Goal: Complete application form

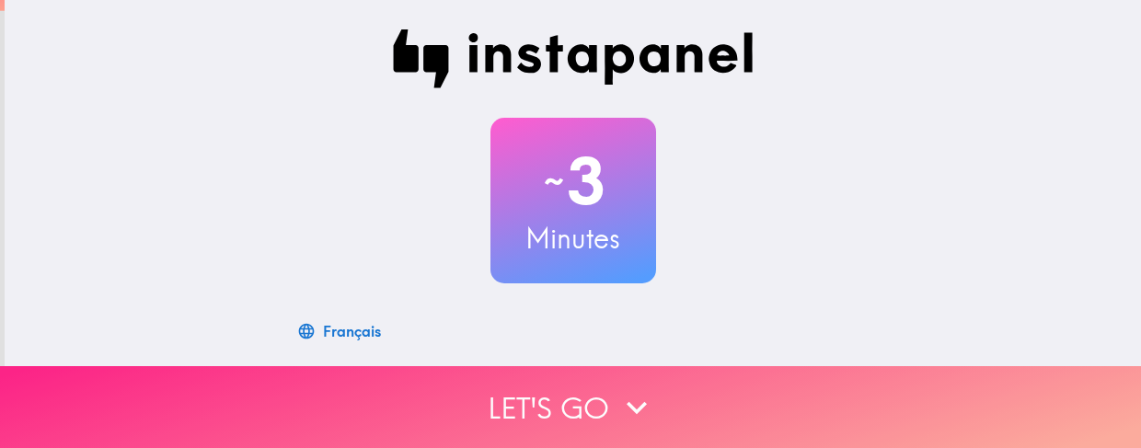
click at [586, 385] on button "Let's go" at bounding box center [570, 407] width 1141 height 82
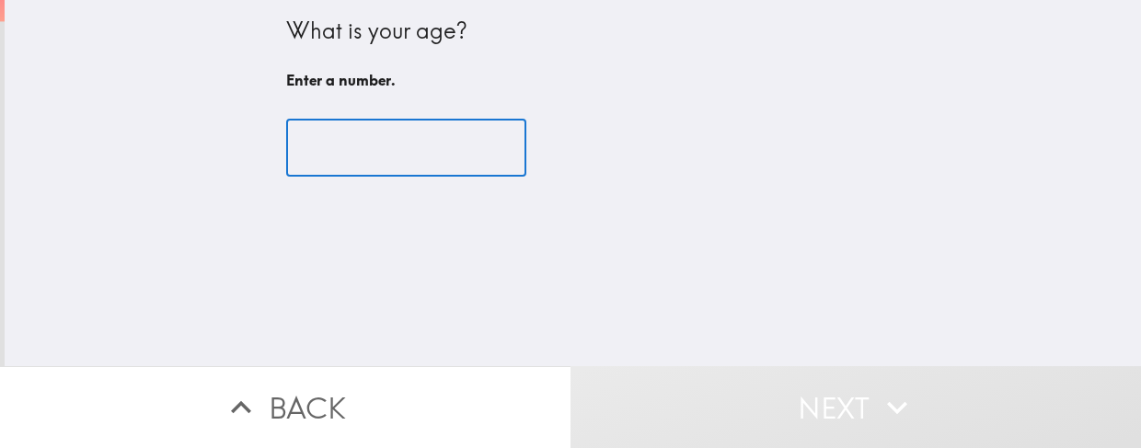
click at [297, 132] on input "number" at bounding box center [406, 148] width 240 height 57
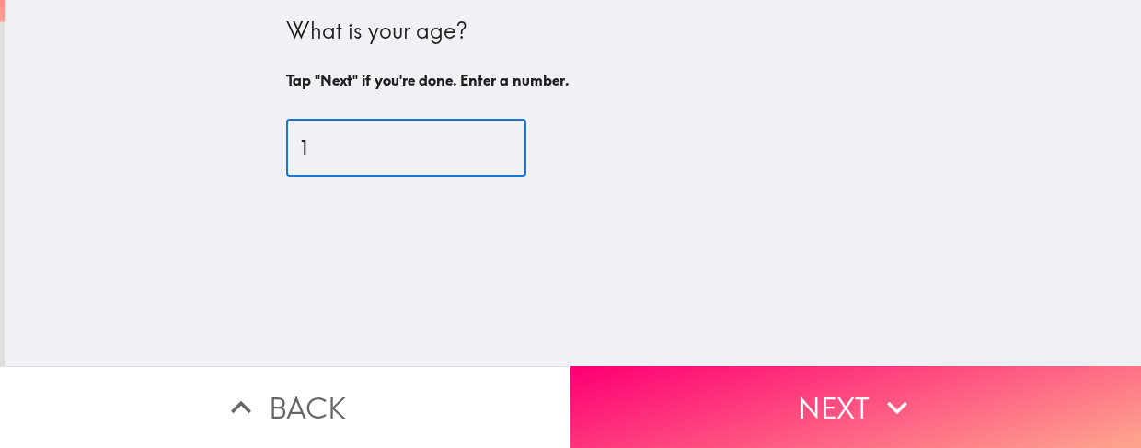
click at [473, 144] on input "1" at bounding box center [406, 148] width 240 height 57
click at [473, 144] on input "2" at bounding box center [406, 148] width 240 height 57
click at [473, 144] on input "3" at bounding box center [406, 148] width 240 height 57
click at [475, 142] on input "4" at bounding box center [406, 148] width 240 height 57
click at [475, 142] on input "5" at bounding box center [406, 148] width 240 height 57
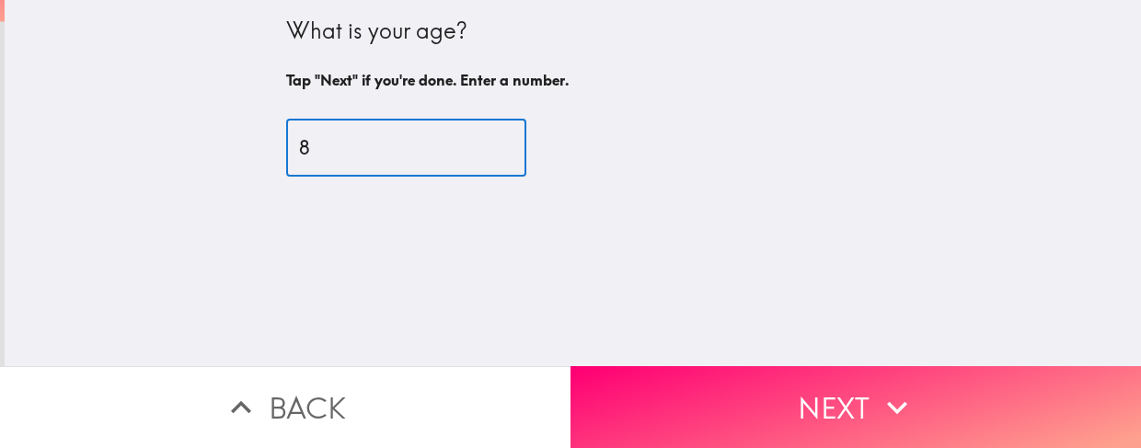
click at [475, 143] on input "8" at bounding box center [406, 148] width 240 height 57
click at [475, 143] on input "9" at bounding box center [406, 148] width 240 height 57
click at [475, 138] on input "40" at bounding box center [406, 148] width 240 height 57
click at [475, 150] on input "39" at bounding box center [406, 148] width 240 height 57
click at [475, 150] on input "38" at bounding box center [406, 148] width 240 height 57
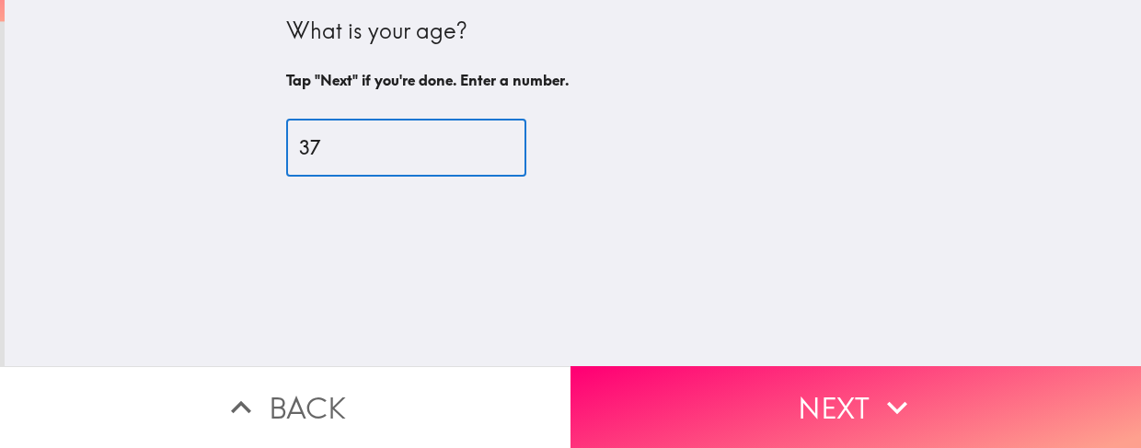
click at [475, 151] on input "37" at bounding box center [406, 148] width 240 height 57
click at [475, 151] on input "36" at bounding box center [406, 148] width 240 height 57
click at [475, 151] on input "35" at bounding box center [406, 148] width 240 height 57
click at [475, 151] on input "34" at bounding box center [406, 148] width 240 height 57
click at [475, 151] on input "33" at bounding box center [406, 148] width 240 height 57
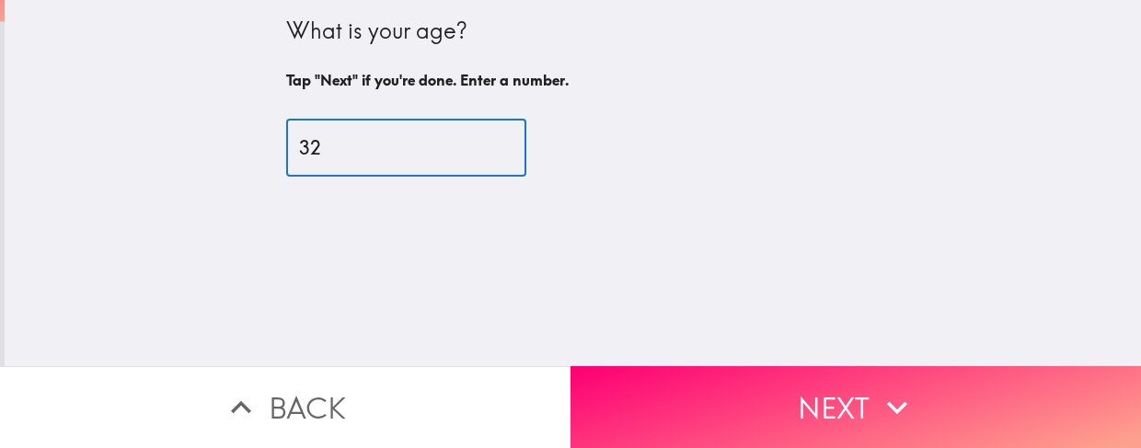
click at [475, 151] on input "32" at bounding box center [406, 148] width 240 height 57
click at [475, 151] on input "31" at bounding box center [406, 148] width 240 height 57
click at [475, 151] on input "30" at bounding box center [406, 148] width 240 height 57
click at [475, 151] on input "29" at bounding box center [406, 148] width 240 height 57
click at [475, 151] on input "28" at bounding box center [406, 148] width 240 height 57
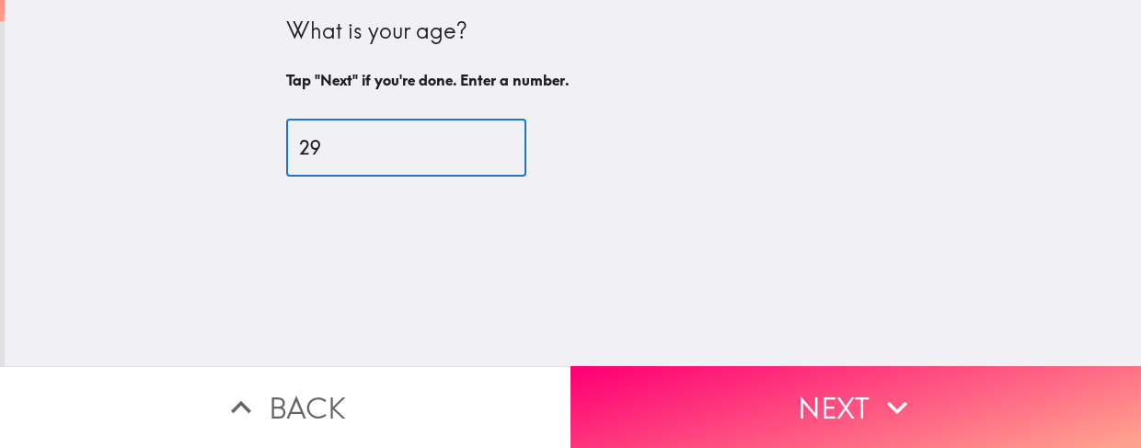
type input "29"
click at [475, 139] on input "29" at bounding box center [406, 148] width 240 height 57
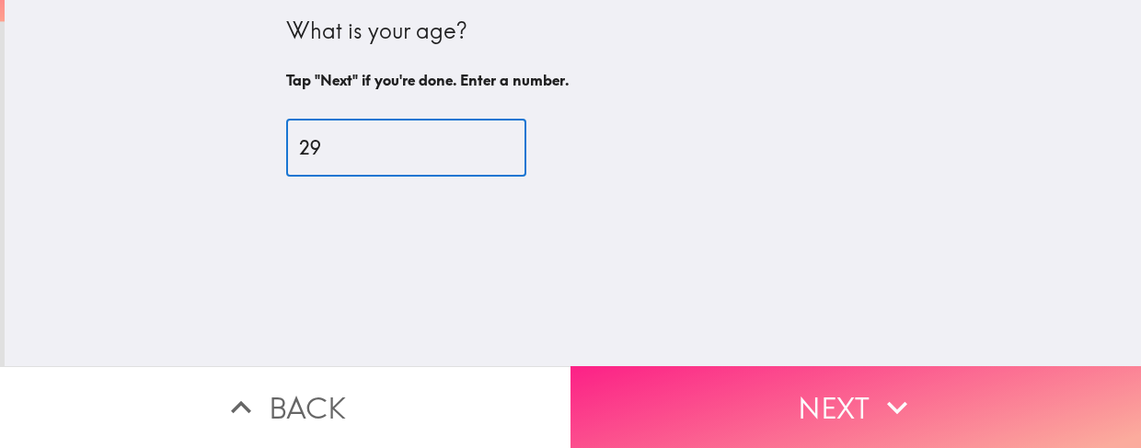
click at [724, 366] on button "Next" at bounding box center [856, 407] width 571 height 82
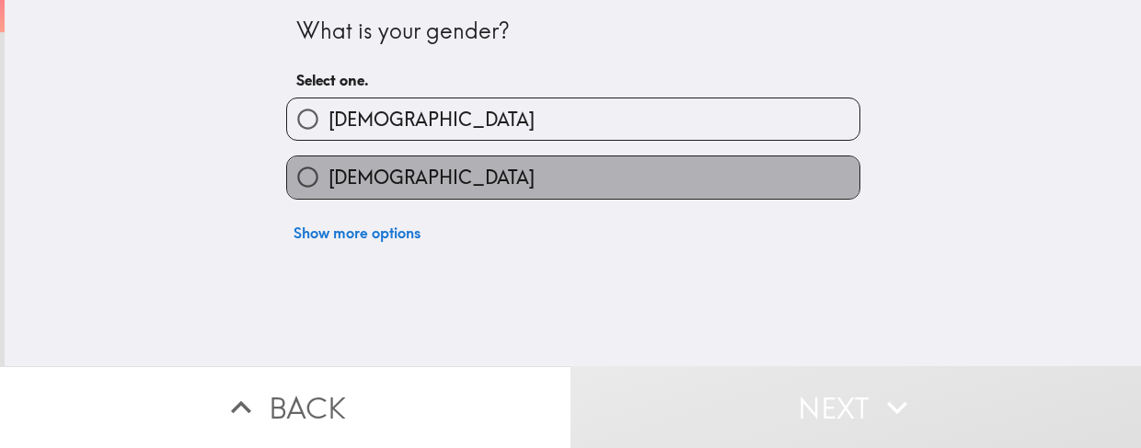
click at [710, 173] on label "[DEMOGRAPHIC_DATA]" at bounding box center [573, 176] width 573 height 41
click at [329, 173] on input "[DEMOGRAPHIC_DATA]" at bounding box center [307, 176] width 41 height 41
radio input "true"
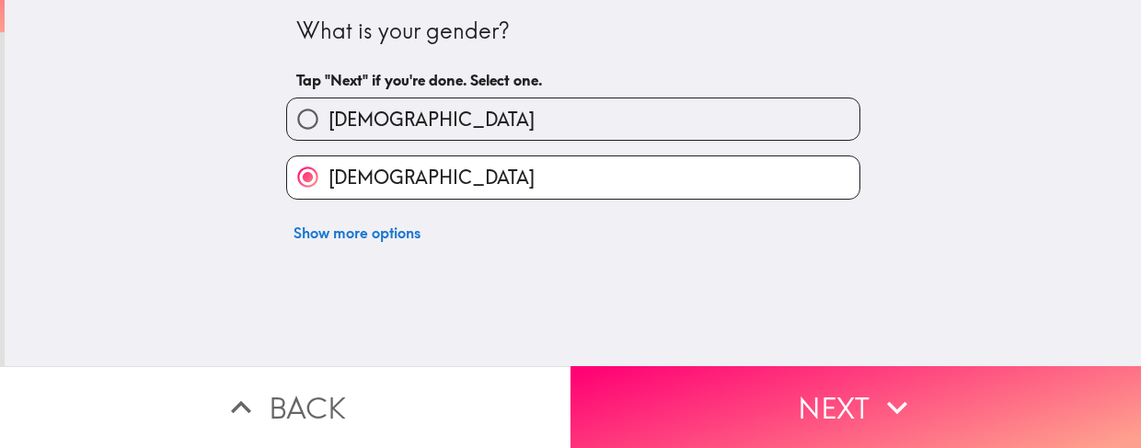
drag, startPoint x: 713, startPoint y: 306, endPoint x: 713, endPoint y: 323, distance: 17.5
click at [713, 323] on div "What is your gender? Tap "Next" if you're done. Select one. [DEMOGRAPHIC_DATA] …" at bounding box center [573, 183] width 1137 height 366
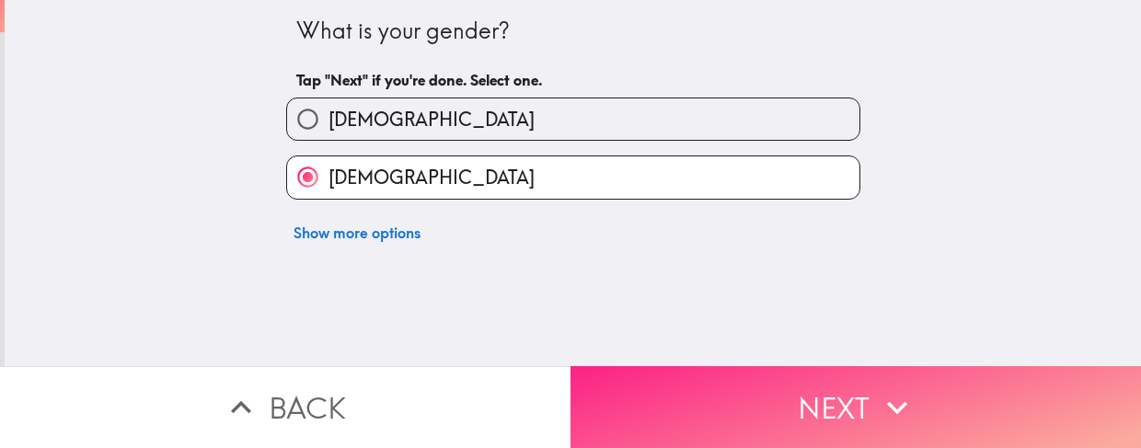
click at [723, 399] on button "Next" at bounding box center [856, 407] width 571 height 82
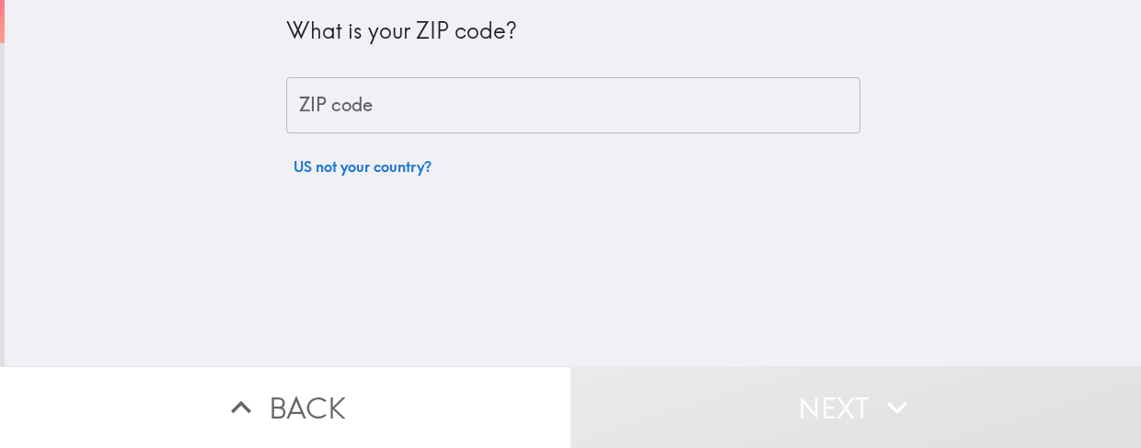
click at [574, 119] on input "ZIP code" at bounding box center [573, 105] width 574 height 57
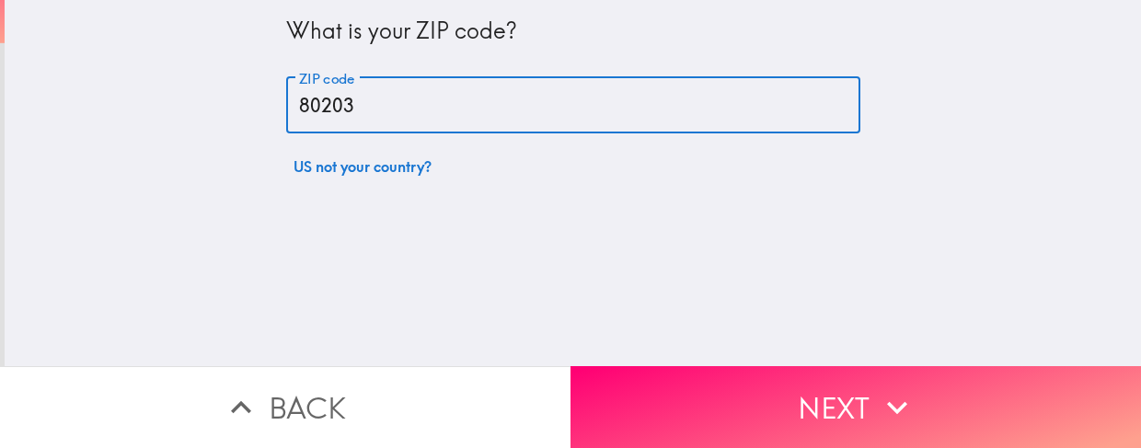
type input "80203"
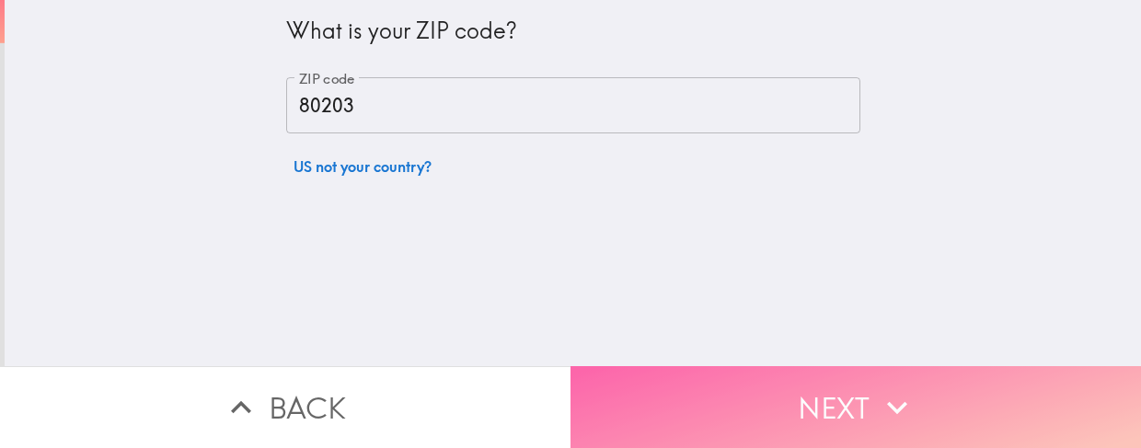
click at [877, 405] on icon "button" at bounding box center [897, 408] width 41 height 41
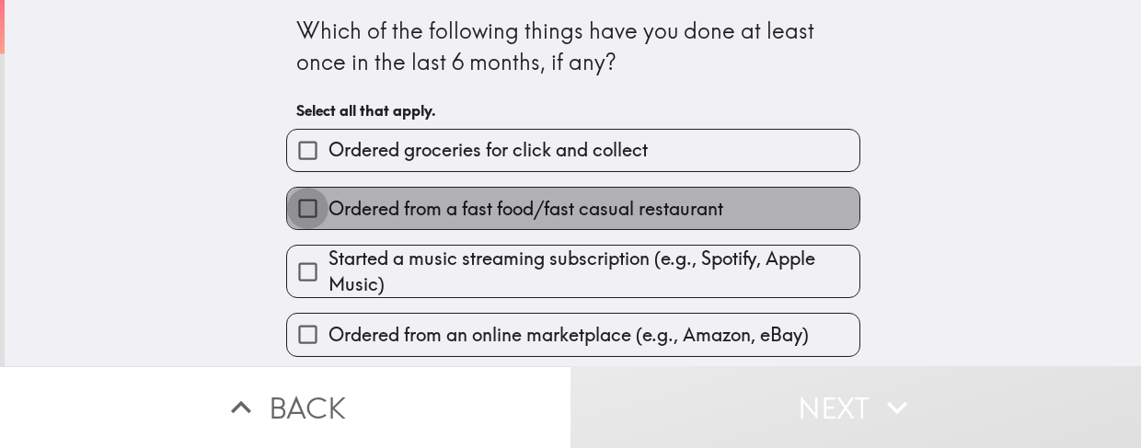
click at [301, 204] on input "Ordered from a fast food/fast casual restaurant" at bounding box center [307, 208] width 41 height 41
checkbox input "true"
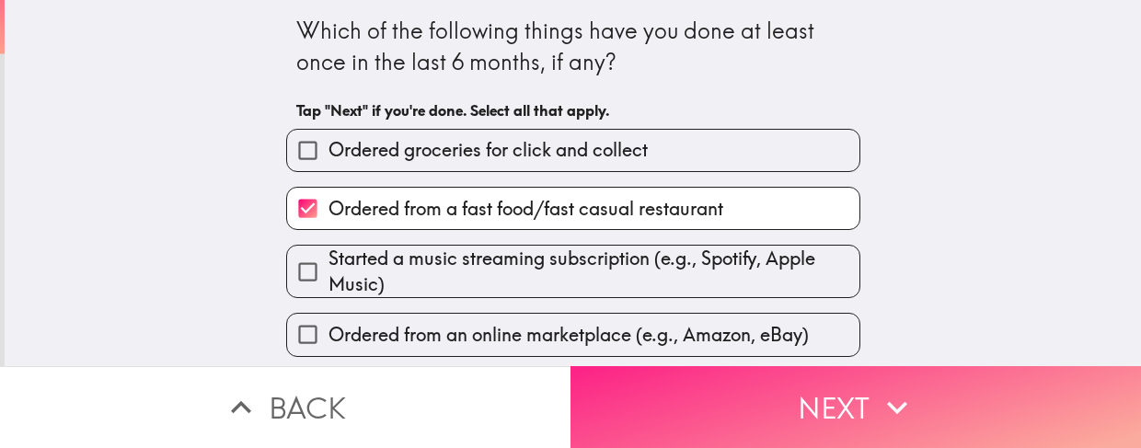
click at [679, 415] on button "Next" at bounding box center [856, 407] width 571 height 82
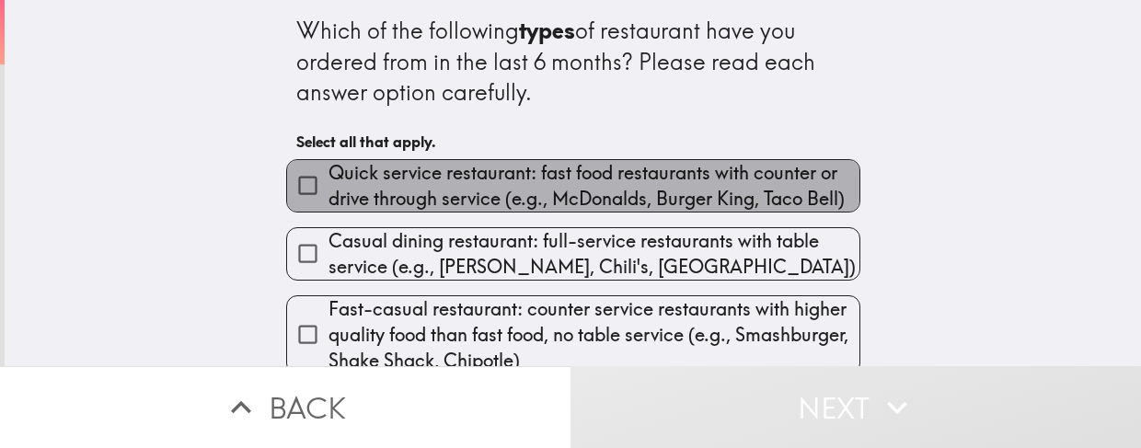
click at [432, 192] on span "Quick service restaurant: fast food restaurants with counter or drive through s…" at bounding box center [594, 186] width 531 height 52
click at [329, 192] on input "Quick service restaurant: fast food restaurants with counter or drive through s…" at bounding box center [307, 185] width 41 height 41
checkbox input "true"
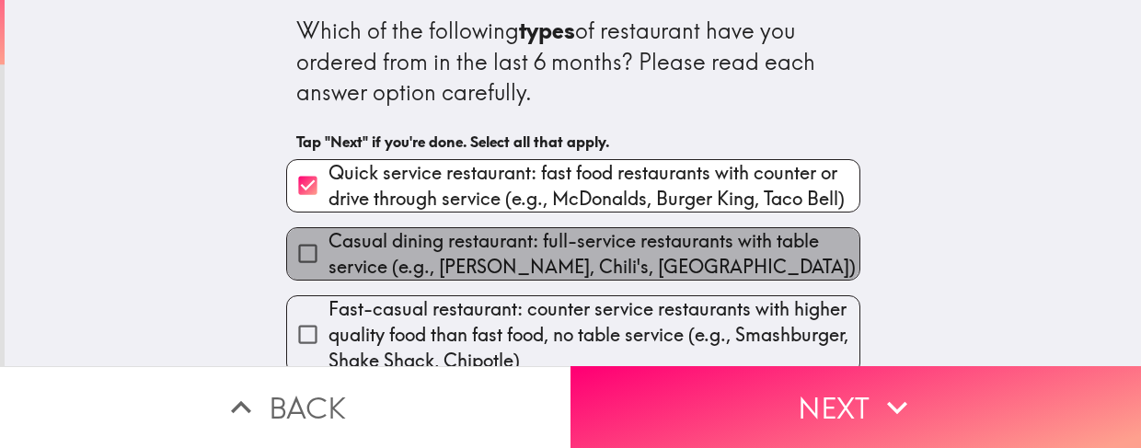
click at [420, 244] on span "Casual dining restaurant: full-service restaurants with table service (e.g., [P…" at bounding box center [594, 254] width 531 height 52
click at [329, 244] on input "Casual dining restaurant: full-service restaurants with table service (e.g., [P…" at bounding box center [307, 253] width 41 height 41
checkbox input "true"
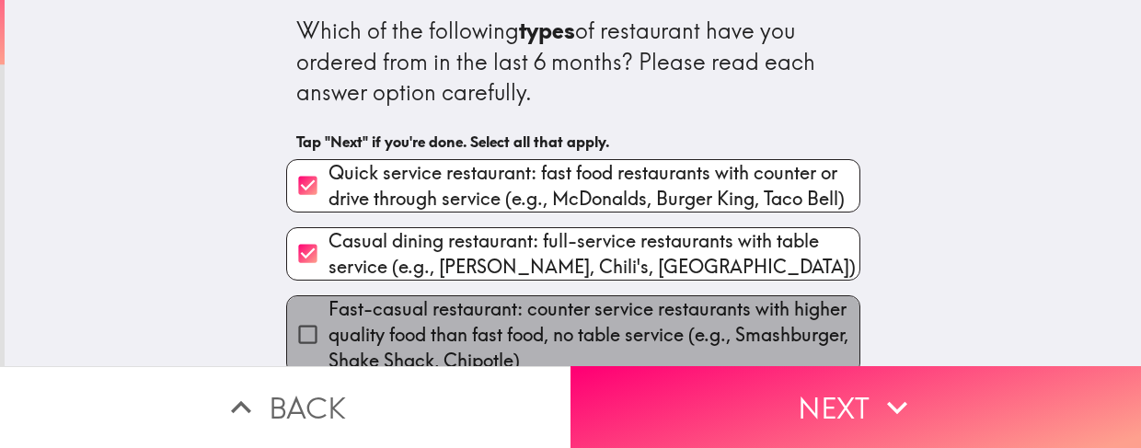
click at [418, 300] on span "Fast-casual restaurant: counter service restaurants with higher quality food th…" at bounding box center [594, 334] width 531 height 77
click at [329, 314] on input "Fast-casual restaurant: counter service restaurants with higher quality food th…" at bounding box center [307, 334] width 41 height 41
checkbox input "true"
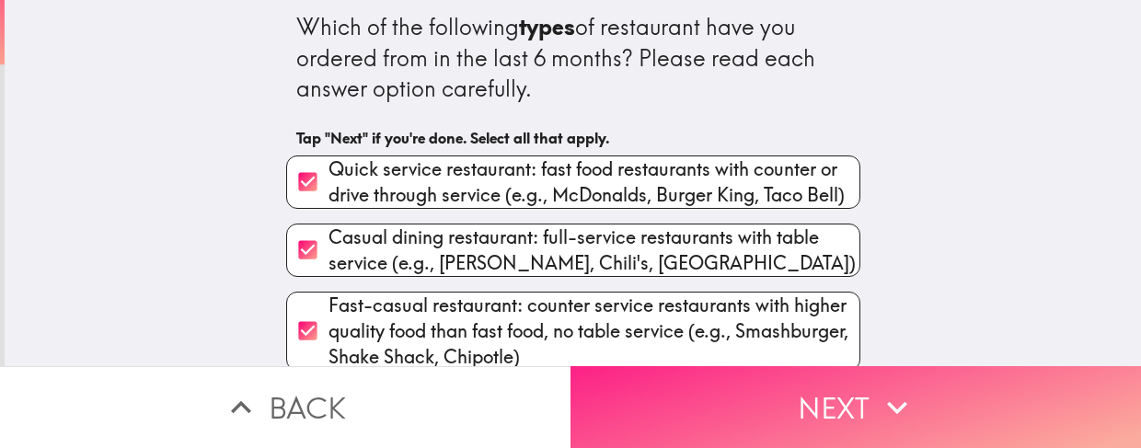
click at [815, 388] on button "Next" at bounding box center [856, 407] width 571 height 82
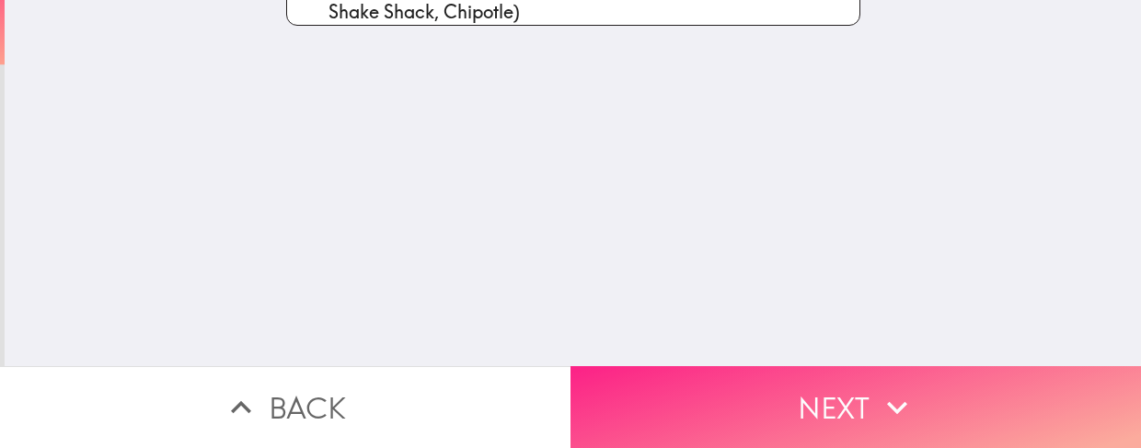
scroll to position [0, 0]
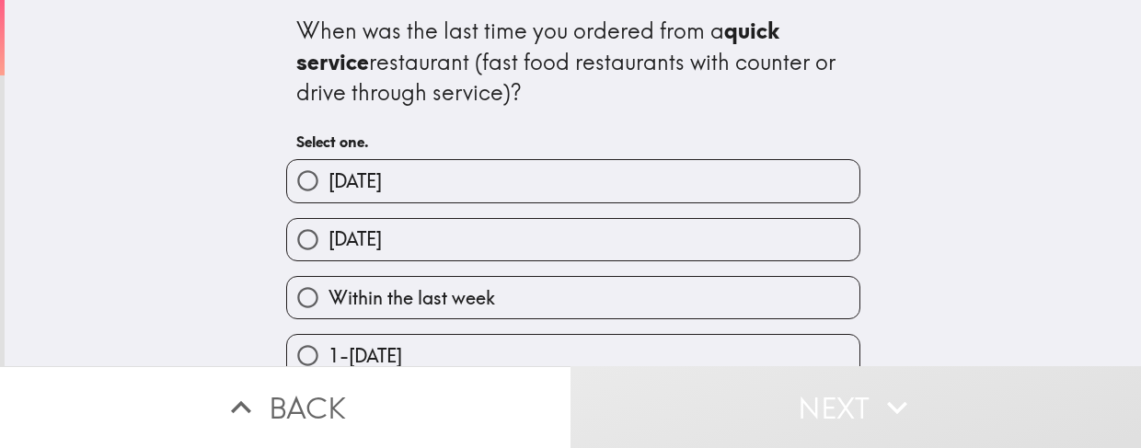
click at [707, 295] on label "Within the last week" at bounding box center [573, 297] width 573 height 41
click at [329, 295] on input "Within the last week" at bounding box center [307, 297] width 41 height 41
radio input "true"
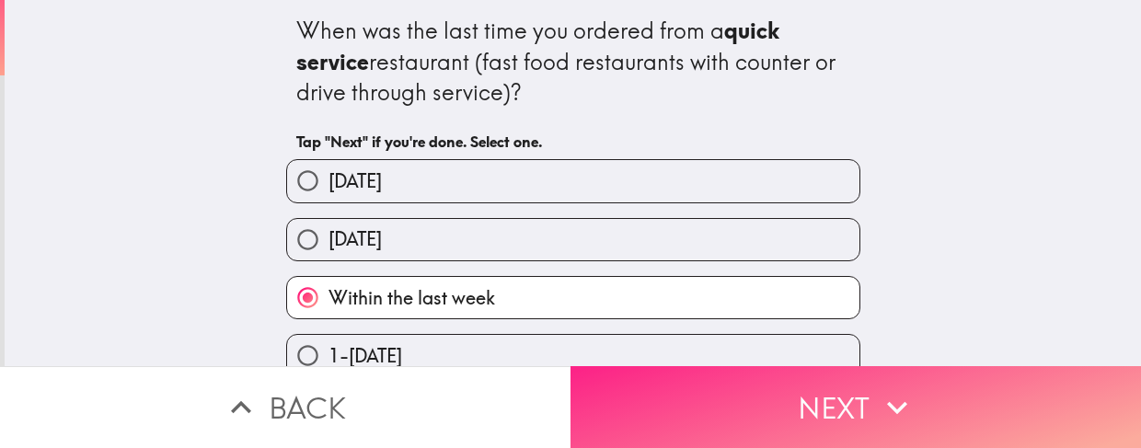
click at [808, 381] on button "Next" at bounding box center [856, 407] width 571 height 82
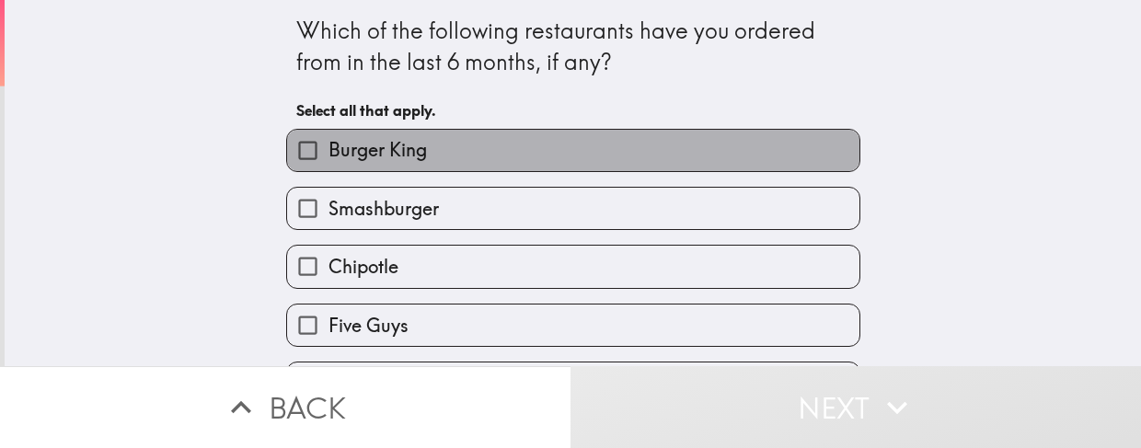
click at [619, 170] on label "Burger King" at bounding box center [573, 150] width 573 height 41
click at [329, 170] on input "Burger King" at bounding box center [307, 150] width 41 height 41
checkbox input "true"
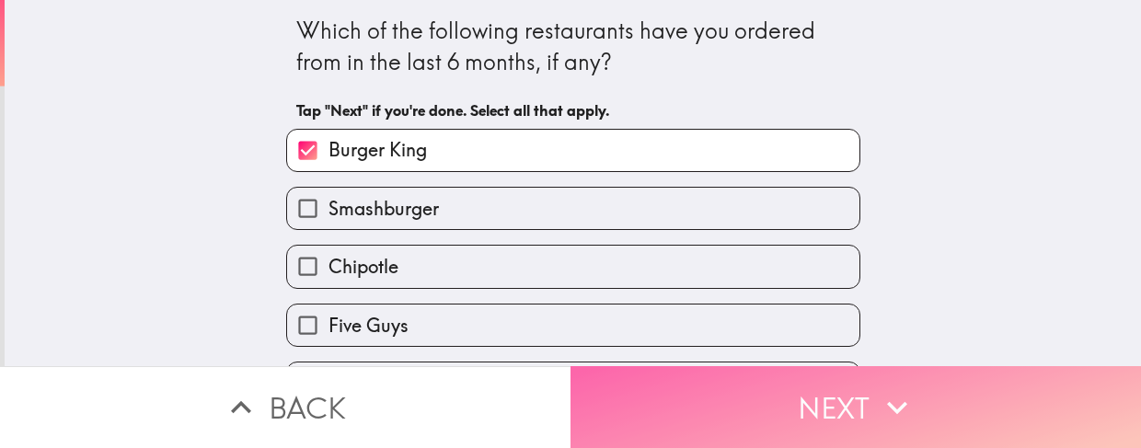
click at [789, 376] on button "Next" at bounding box center [856, 407] width 571 height 82
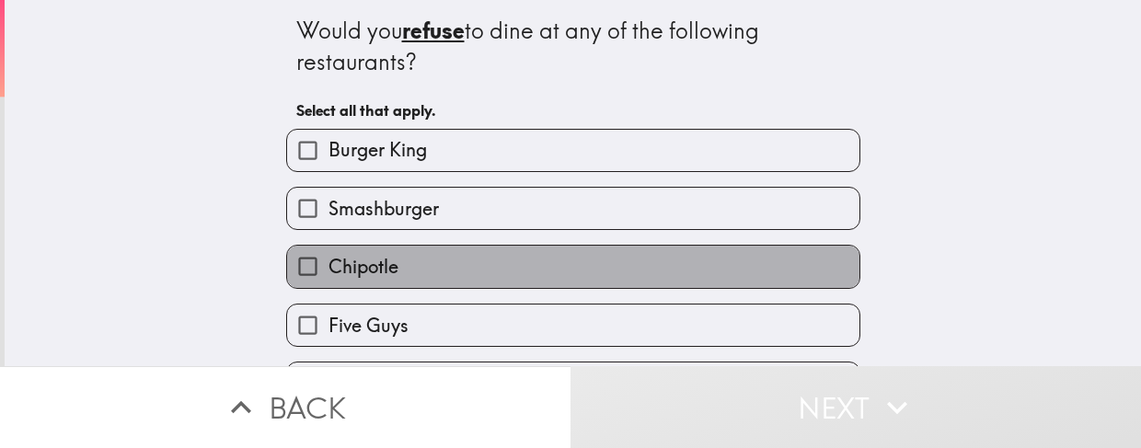
click at [415, 279] on label "Chipotle" at bounding box center [573, 266] width 573 height 41
click at [329, 279] on input "Chipotle" at bounding box center [307, 266] width 41 height 41
checkbox input "true"
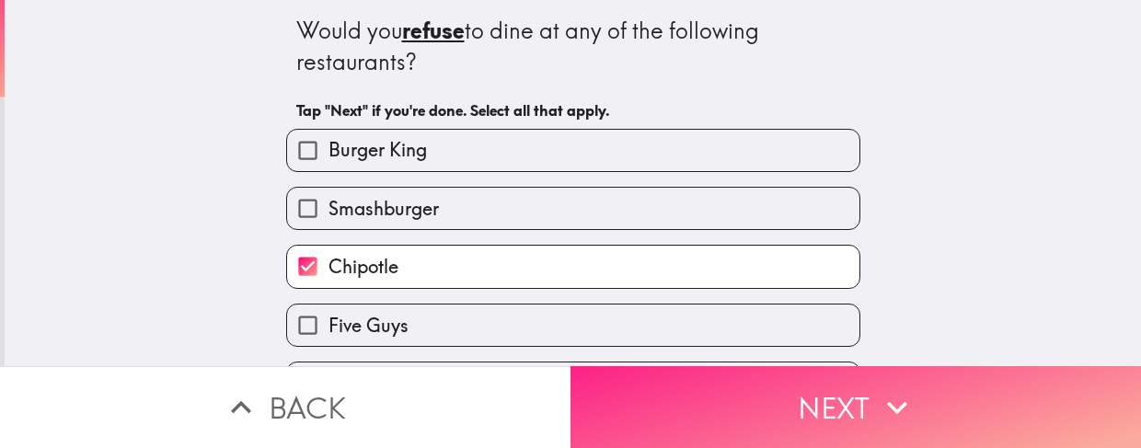
click at [728, 366] on button "Next" at bounding box center [856, 407] width 571 height 82
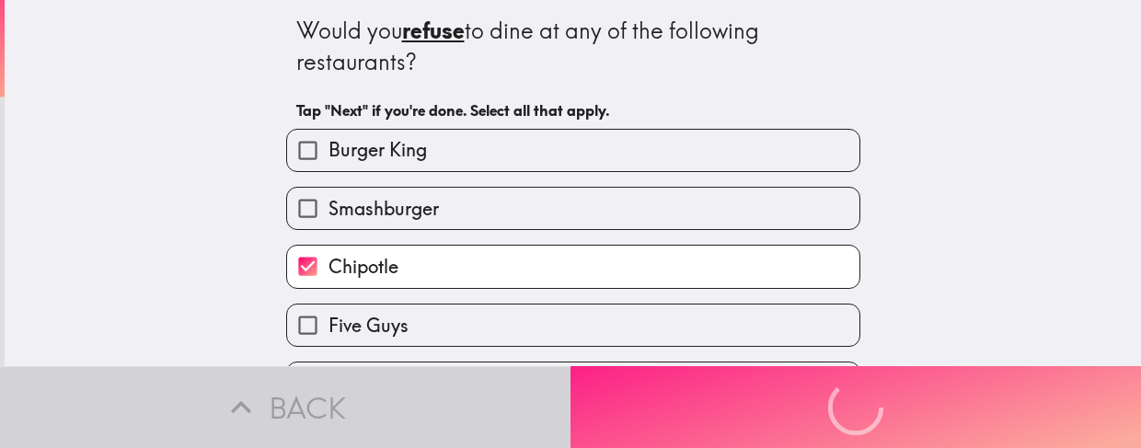
click at [728, 366] on div "Back Next" at bounding box center [570, 407] width 1141 height 82
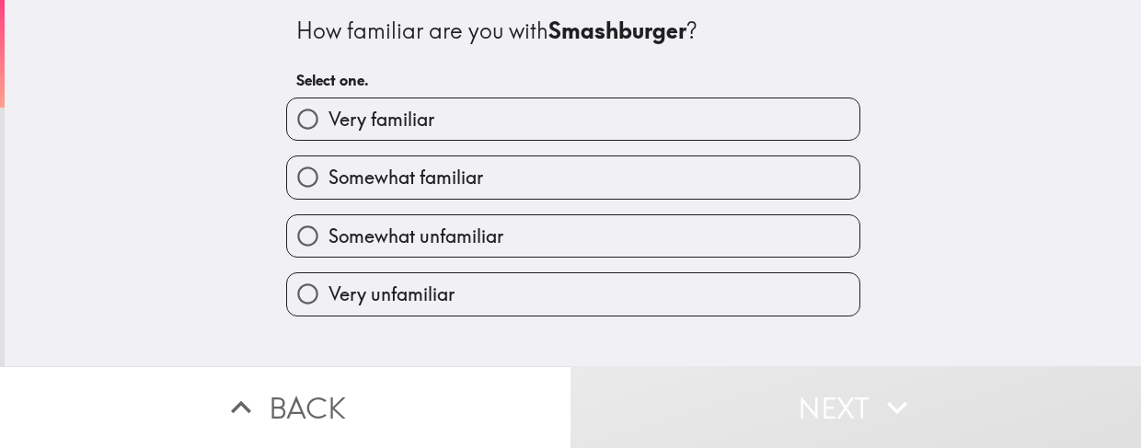
click at [504, 183] on label "Somewhat familiar" at bounding box center [573, 176] width 573 height 41
click at [329, 183] on input "Somewhat familiar" at bounding box center [307, 176] width 41 height 41
radio input "true"
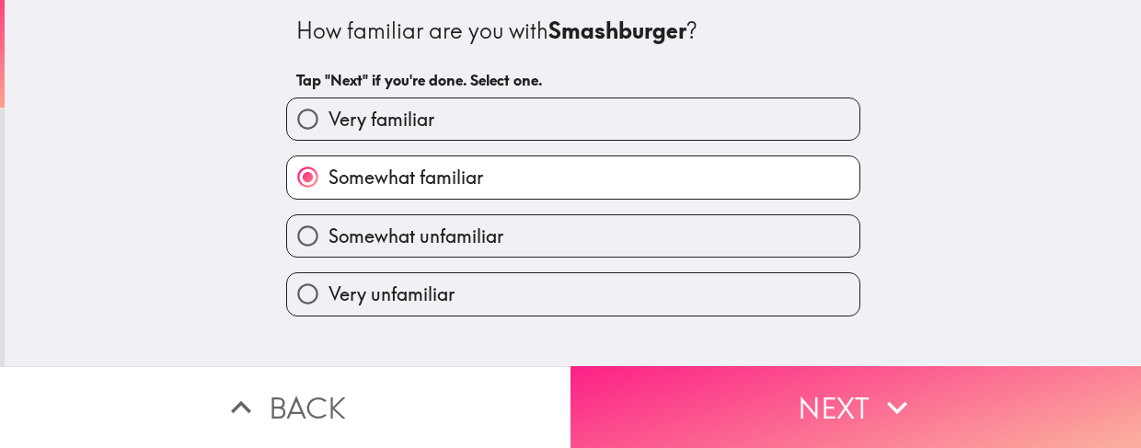
click at [701, 399] on button "Next" at bounding box center [856, 407] width 571 height 82
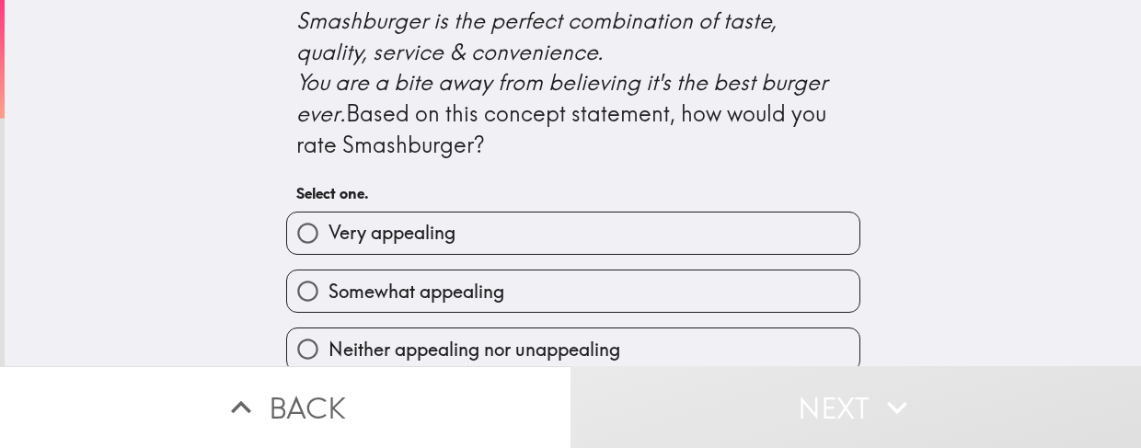
scroll to position [882, 0]
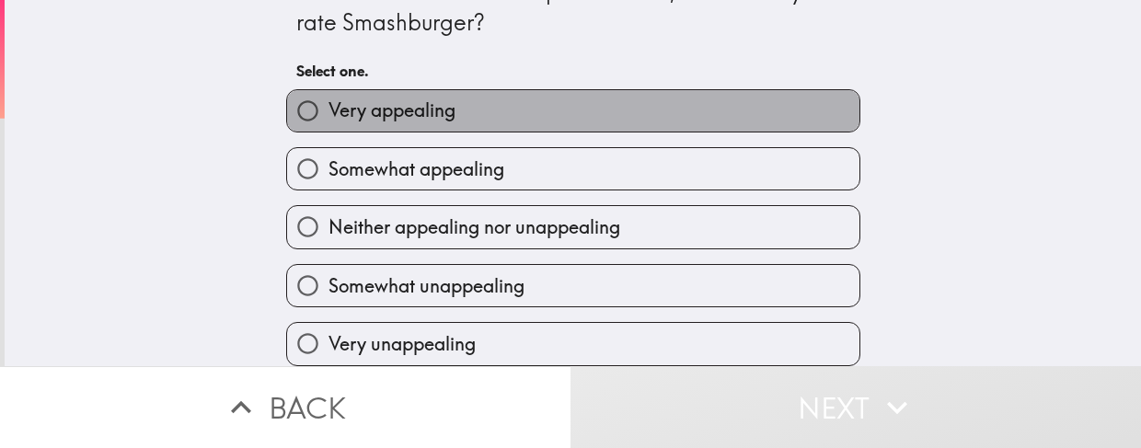
click at [660, 132] on label "Very appealing" at bounding box center [573, 110] width 573 height 41
click at [329, 132] on input "Very appealing" at bounding box center [307, 110] width 41 height 41
radio input "true"
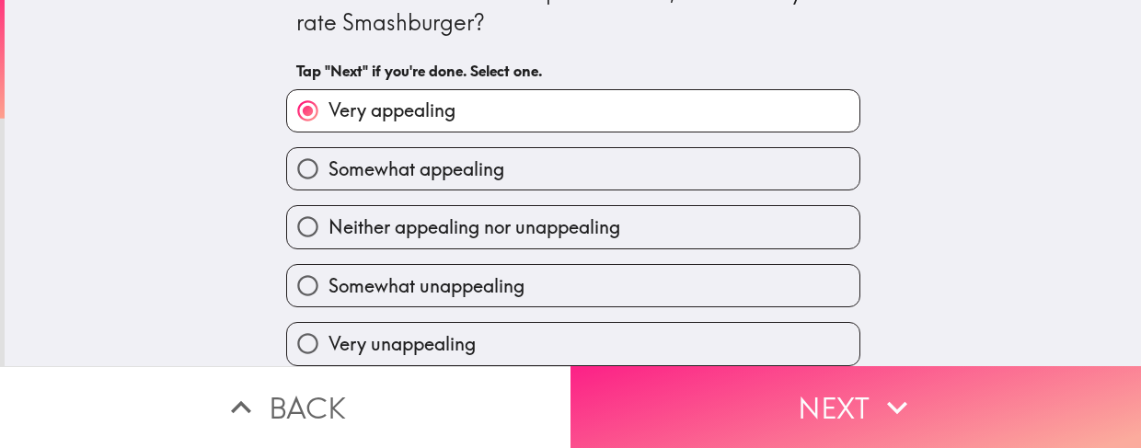
click at [894, 388] on icon "button" at bounding box center [897, 408] width 41 height 41
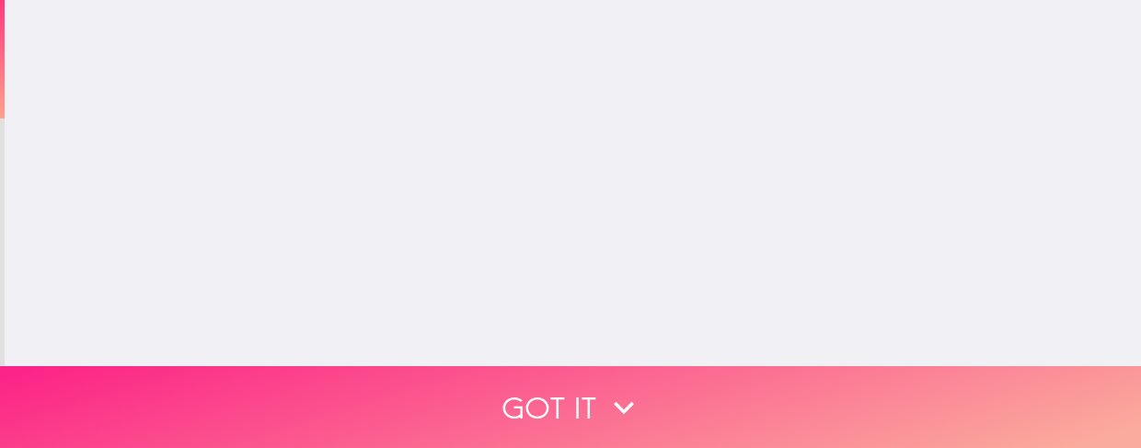
scroll to position [0, 0]
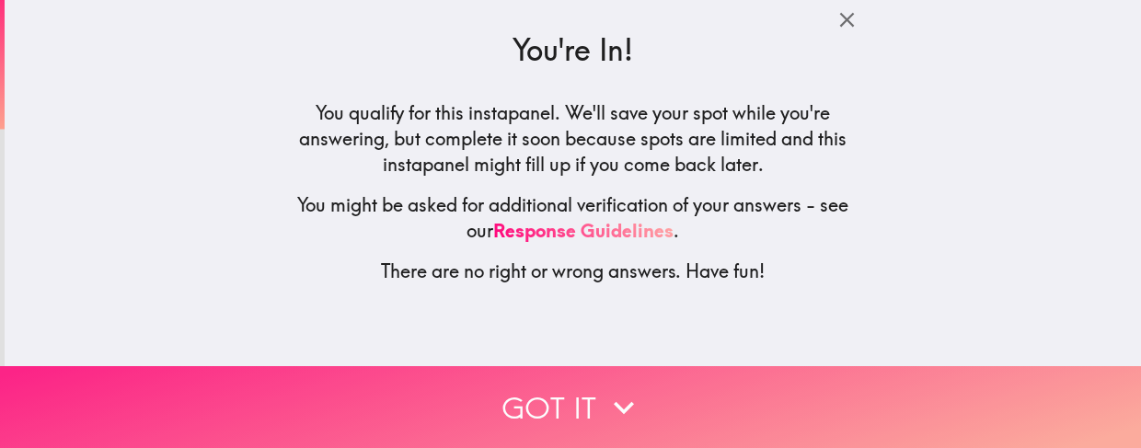
click at [701, 369] on button "Got it" at bounding box center [570, 407] width 1141 height 82
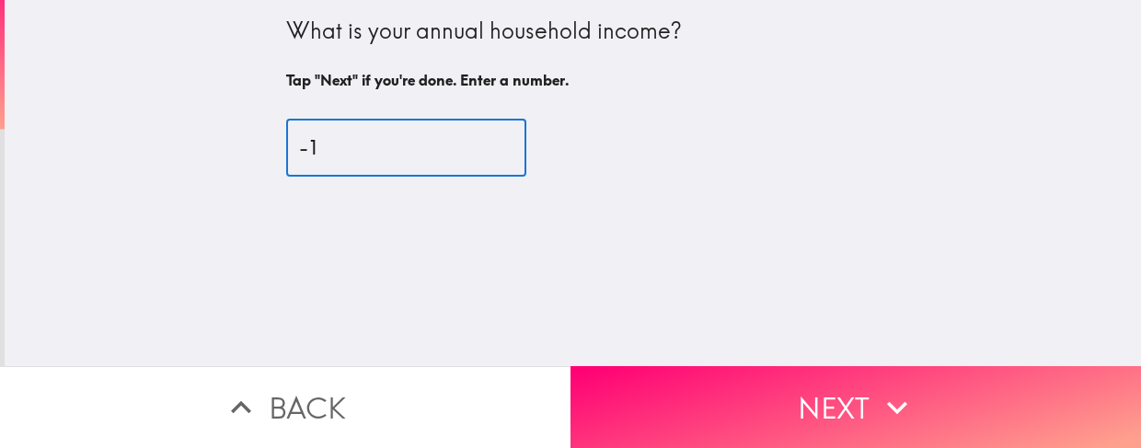
click at [472, 154] on input "-1" at bounding box center [406, 148] width 240 height 57
click at [471, 145] on input "0" at bounding box center [406, 148] width 240 height 57
click at [471, 145] on input "1" at bounding box center [406, 148] width 240 height 57
click at [471, 145] on input "2" at bounding box center [406, 148] width 240 height 57
click at [471, 145] on input "3" at bounding box center [406, 148] width 240 height 57
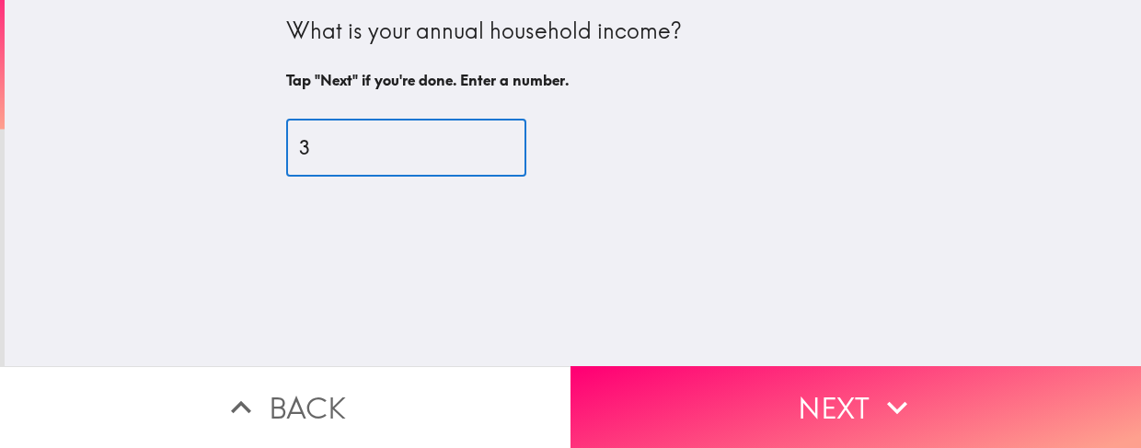
click at [471, 145] on input "4" at bounding box center [406, 148] width 240 height 57
click at [471, 145] on input "5" at bounding box center [406, 148] width 240 height 57
click at [471, 145] on input "6" at bounding box center [406, 148] width 240 height 57
click at [471, 145] on input "7" at bounding box center [406, 148] width 240 height 57
click at [471, 145] on input "8" at bounding box center [406, 148] width 240 height 57
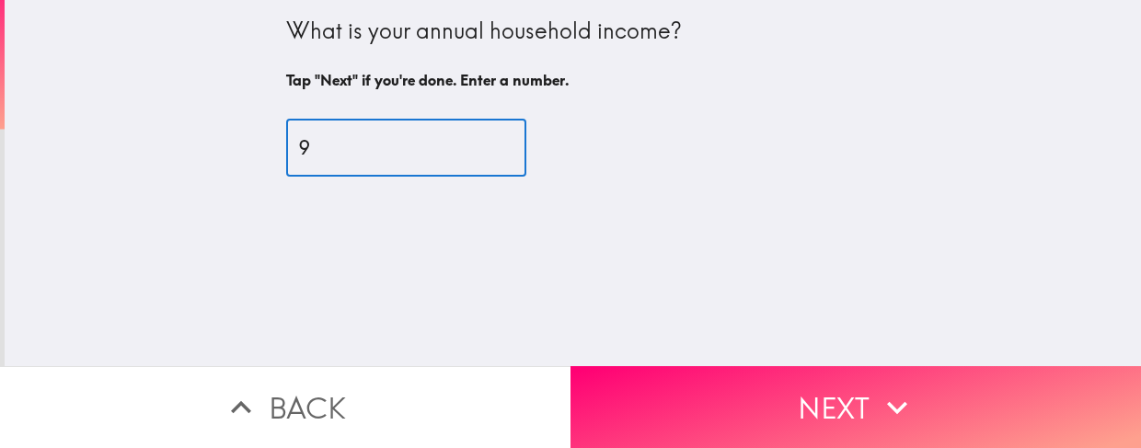
click at [471, 145] on input "9" at bounding box center [406, 148] width 240 height 57
click at [471, 145] on input "10" at bounding box center [406, 148] width 240 height 57
click at [471, 145] on input "11" at bounding box center [406, 148] width 240 height 57
click at [471, 145] on input "12" at bounding box center [406, 148] width 240 height 57
click at [475, 142] on input "13" at bounding box center [406, 148] width 240 height 57
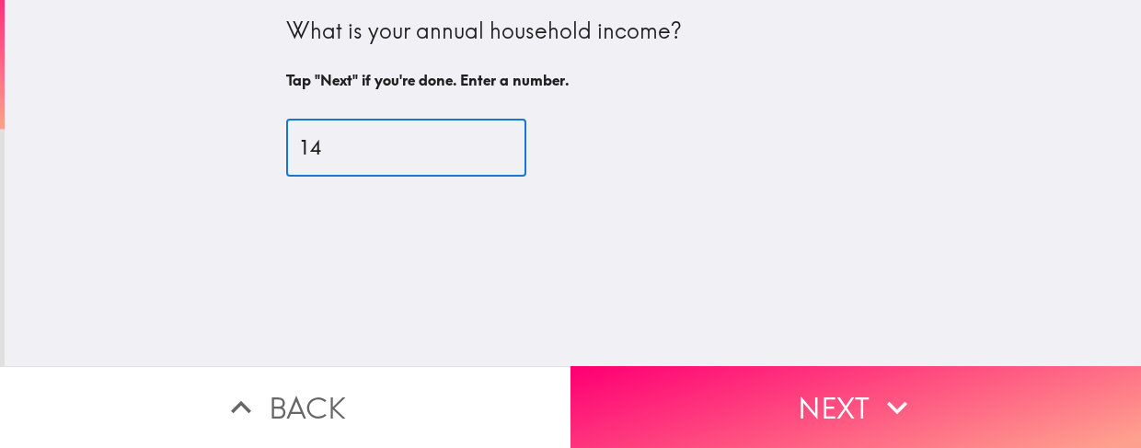
click at [475, 142] on input "14" at bounding box center [406, 148] width 240 height 57
click at [475, 142] on input "15" at bounding box center [406, 148] width 240 height 57
click at [475, 142] on input "16" at bounding box center [406, 148] width 240 height 57
click at [475, 142] on input "17" at bounding box center [406, 148] width 240 height 57
click at [475, 142] on input "18" at bounding box center [406, 148] width 240 height 57
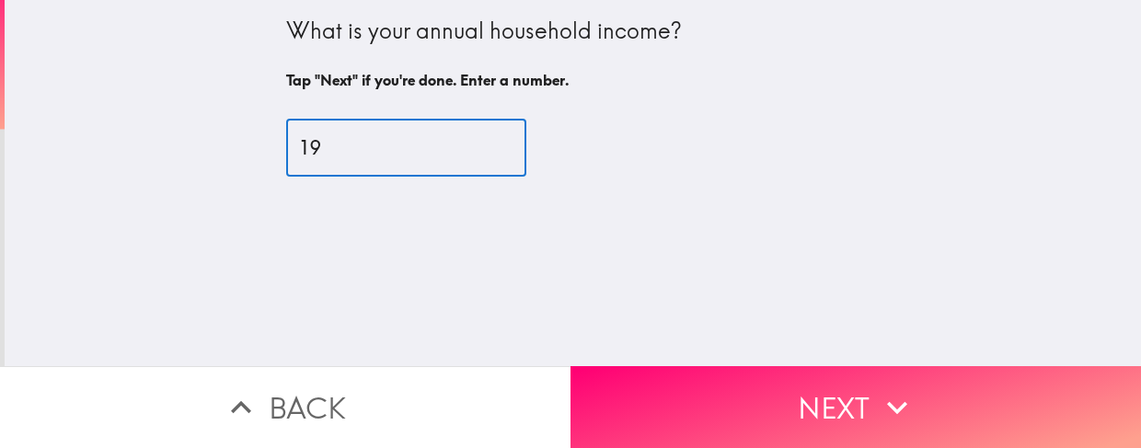
click at [475, 142] on input "19" at bounding box center [406, 148] width 240 height 57
click at [475, 142] on input "20" at bounding box center [406, 148] width 240 height 57
click at [475, 142] on input "21" at bounding box center [406, 148] width 240 height 57
click at [475, 142] on input "22" at bounding box center [406, 148] width 240 height 57
click at [475, 142] on input "23" at bounding box center [406, 148] width 240 height 57
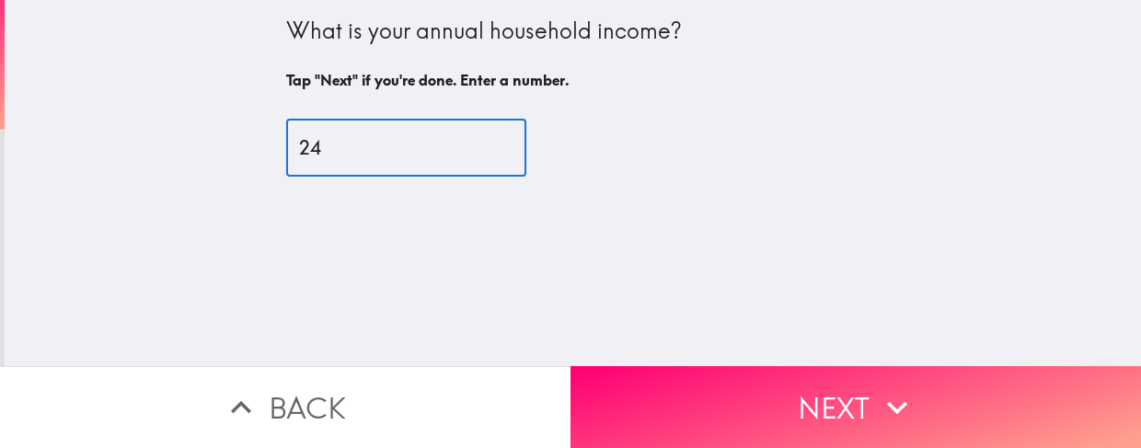
click at [475, 142] on input "24" at bounding box center [406, 148] width 240 height 57
click at [475, 142] on input "25" at bounding box center [406, 148] width 240 height 57
click at [475, 142] on input "26" at bounding box center [406, 148] width 240 height 57
click at [475, 142] on input "27" at bounding box center [406, 148] width 240 height 57
click at [475, 142] on input "28" at bounding box center [406, 148] width 240 height 57
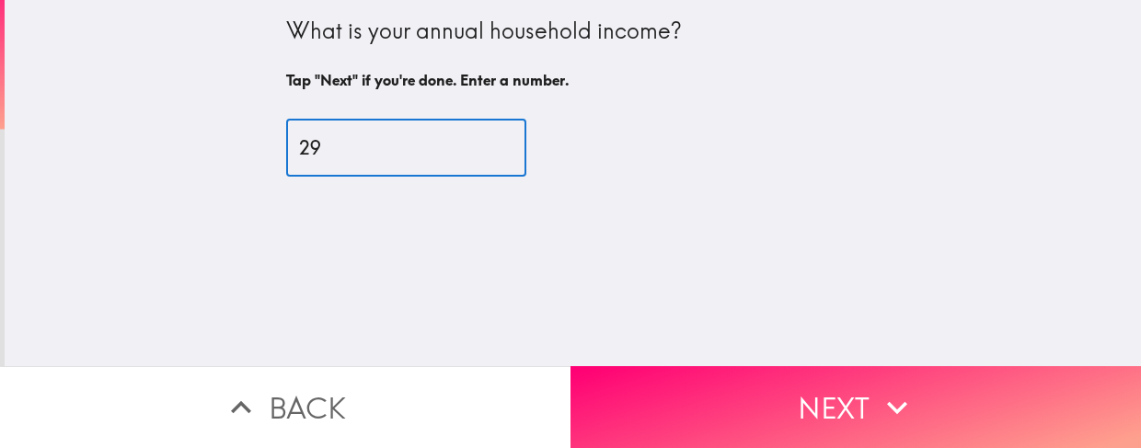
click at [475, 142] on input "29" at bounding box center [406, 148] width 240 height 57
click at [475, 142] on input "30" at bounding box center [406, 148] width 240 height 57
click at [475, 142] on input "31" at bounding box center [406, 148] width 240 height 57
click at [475, 142] on input "32" at bounding box center [406, 148] width 240 height 57
click at [475, 142] on input "33" at bounding box center [406, 148] width 240 height 57
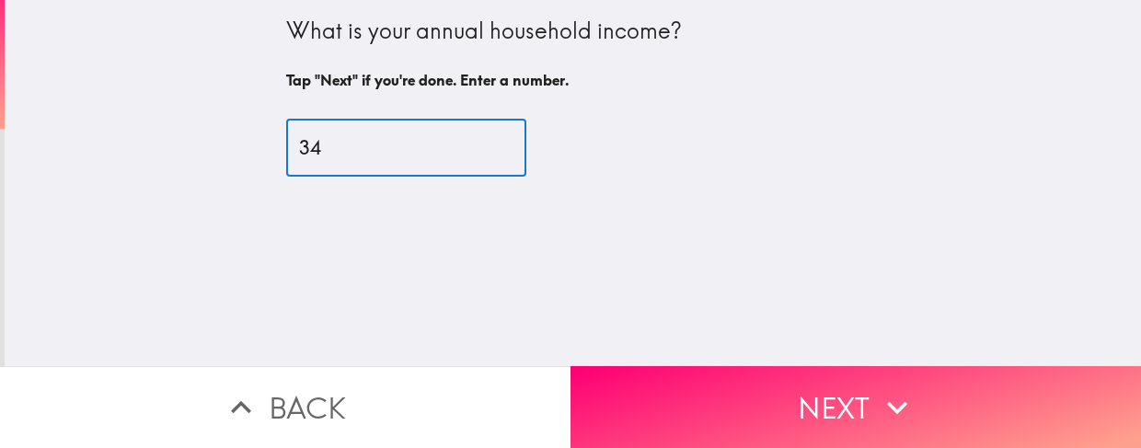
click at [475, 142] on input "34" at bounding box center [406, 148] width 240 height 57
click at [475, 142] on input "35" at bounding box center [406, 148] width 240 height 57
click at [475, 142] on input "36" at bounding box center [406, 148] width 240 height 57
type input "36500"
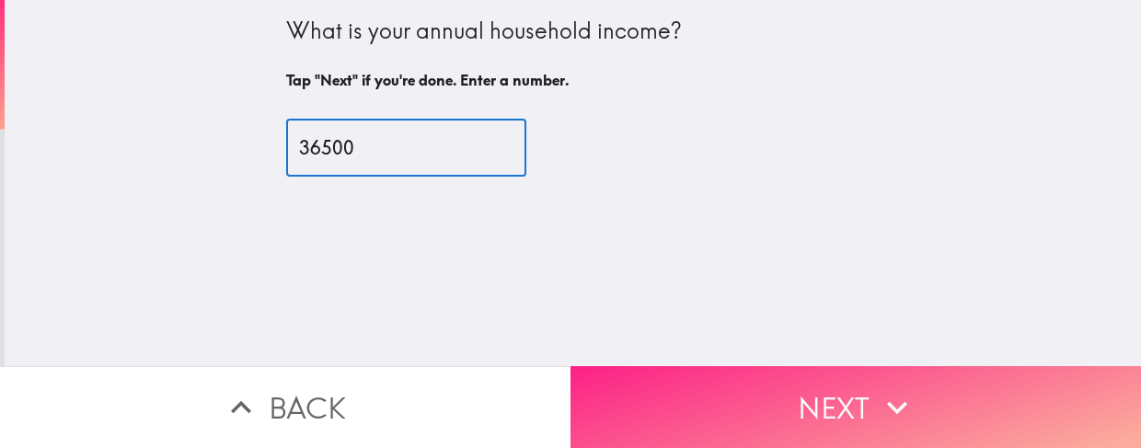
click at [1011, 382] on button "Next" at bounding box center [856, 407] width 571 height 82
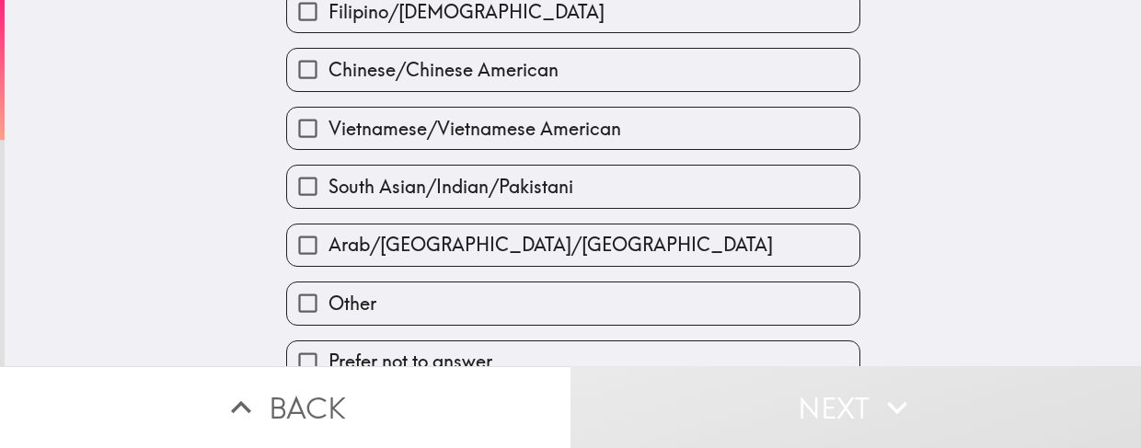
scroll to position [840, 0]
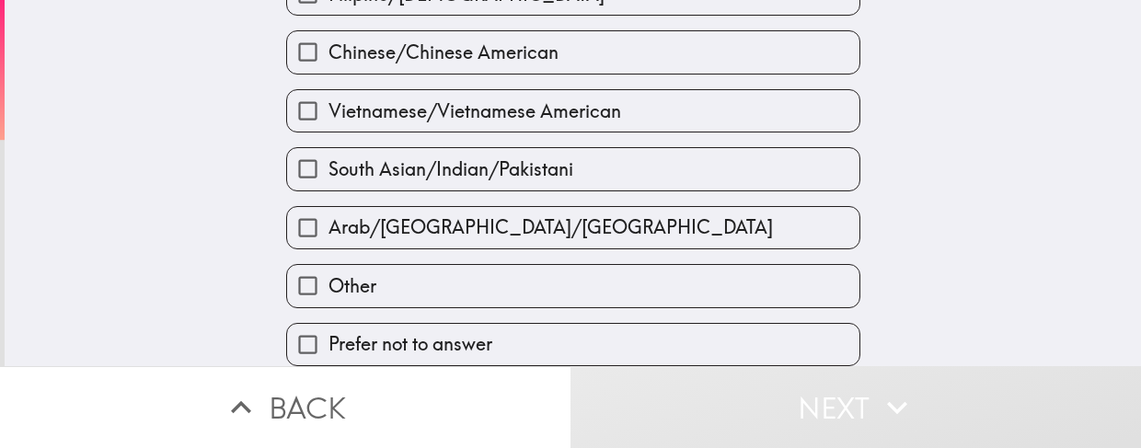
click at [711, 266] on label "Other" at bounding box center [573, 285] width 573 height 41
click at [329, 266] on input "Other" at bounding box center [307, 285] width 41 height 41
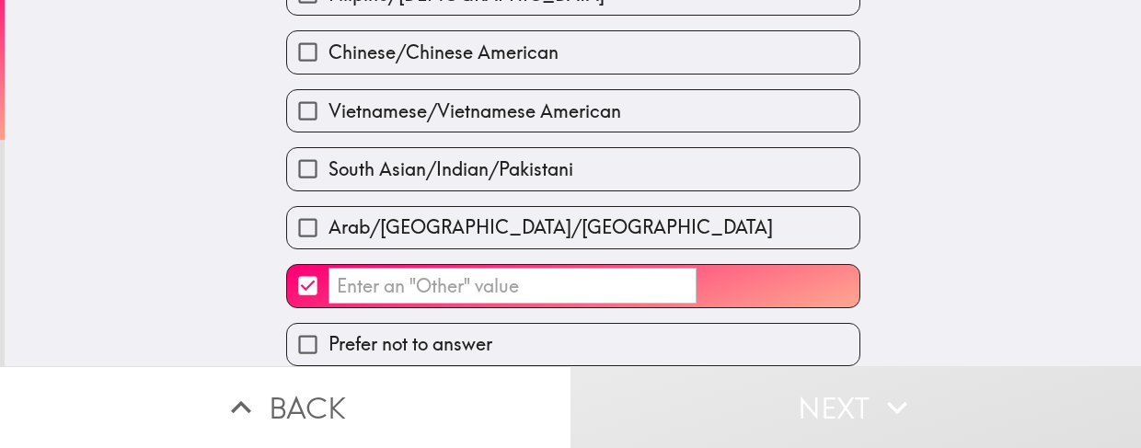
click at [790, 270] on label "​" at bounding box center [573, 285] width 573 height 41
click at [329, 270] on input "​" at bounding box center [307, 285] width 41 height 41
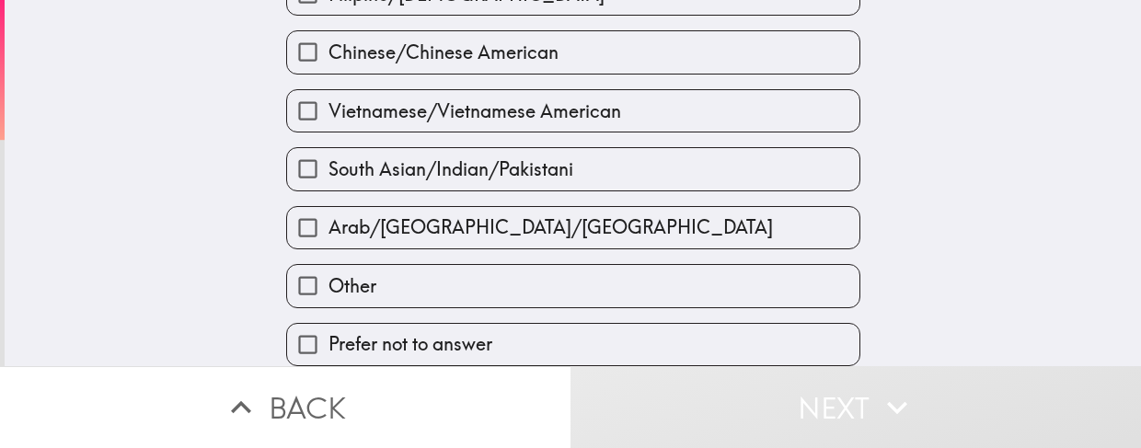
click at [713, 268] on label "Other" at bounding box center [573, 285] width 573 height 41
click at [329, 268] on input "Other" at bounding box center [307, 285] width 41 height 41
checkbox input "true"
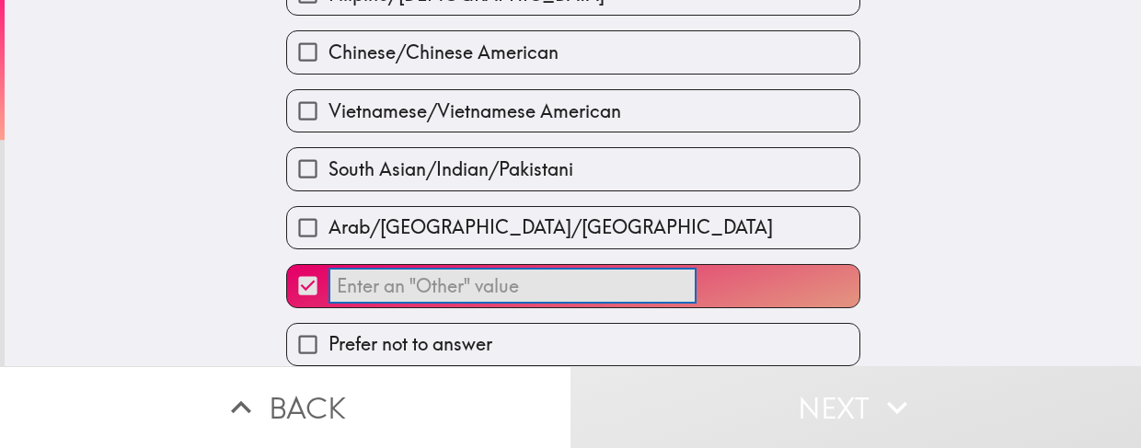
click at [601, 280] on input "​" at bounding box center [513, 286] width 368 height 36
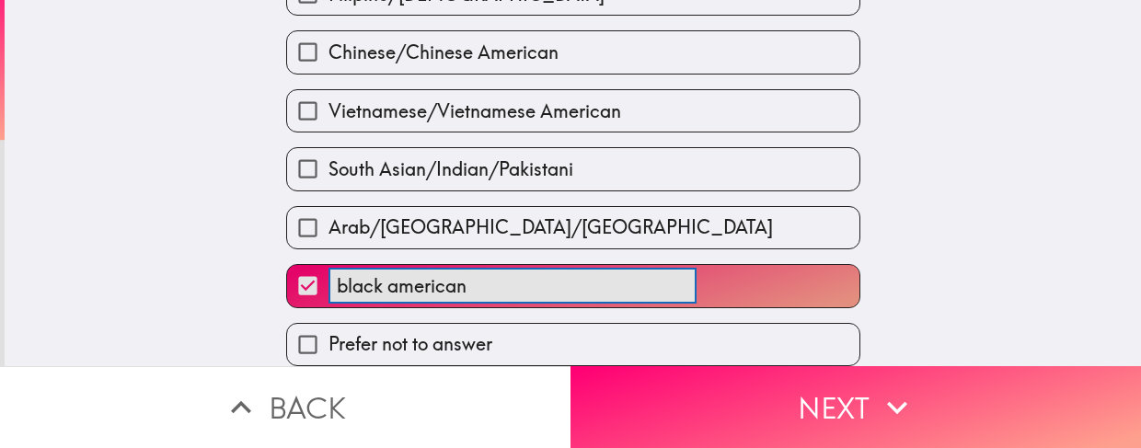
type input "black american"
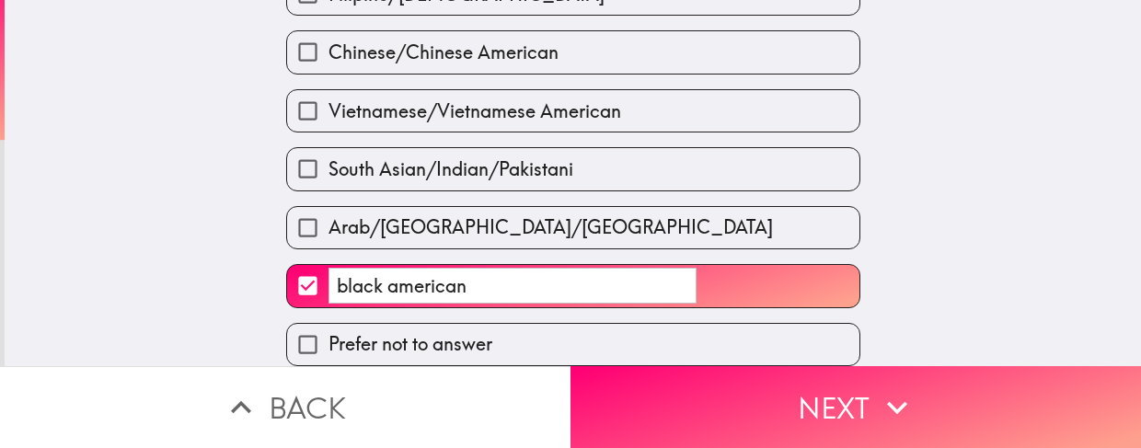
click at [984, 256] on div "What is your ethnicity? Tap "Next" if you're done. Select all that apply. White…" at bounding box center [573, 183] width 1137 height 366
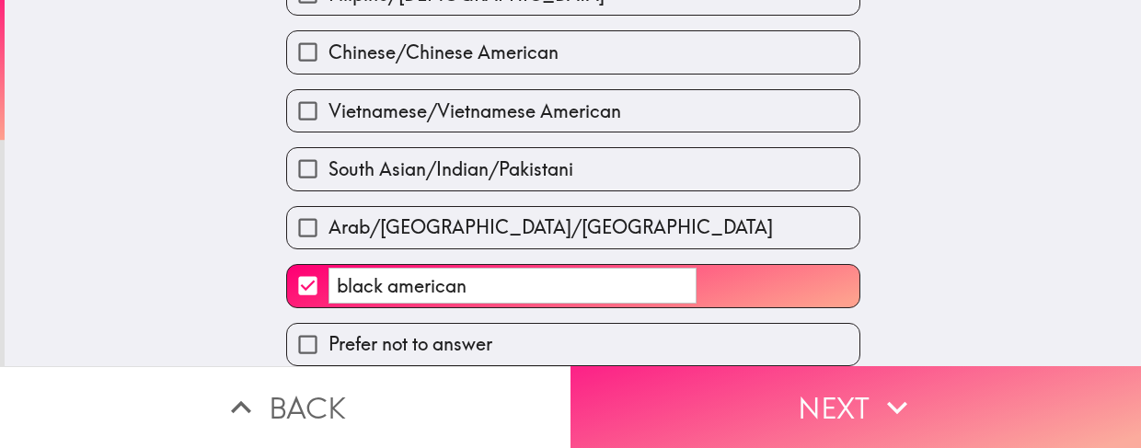
click at [843, 371] on button "Next" at bounding box center [856, 407] width 571 height 82
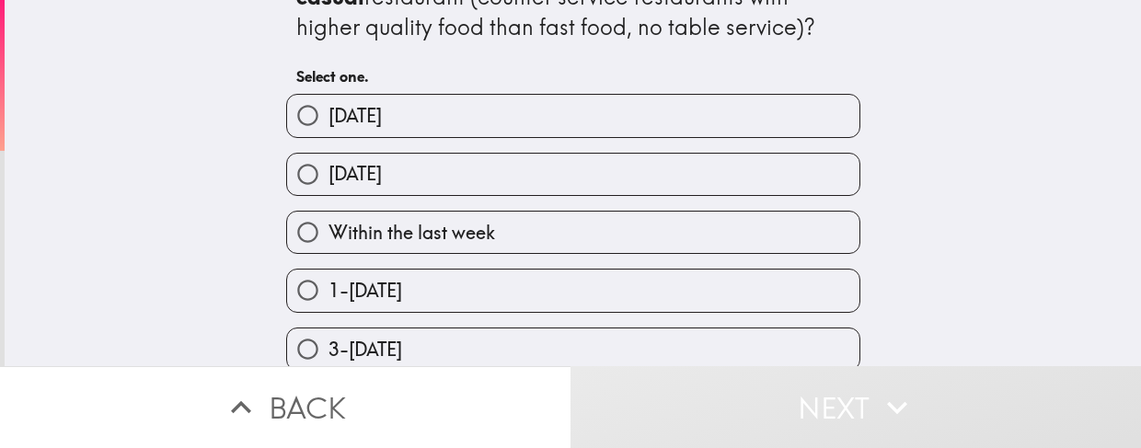
scroll to position [60, 0]
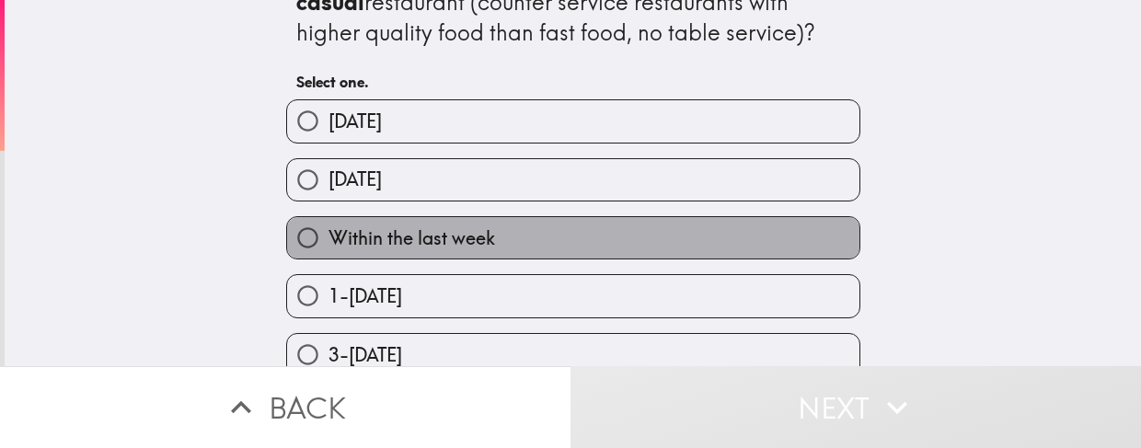
click at [434, 239] on span "Within the last week" at bounding box center [412, 239] width 167 height 26
click at [329, 239] on input "Within the last week" at bounding box center [307, 237] width 41 height 41
radio input "true"
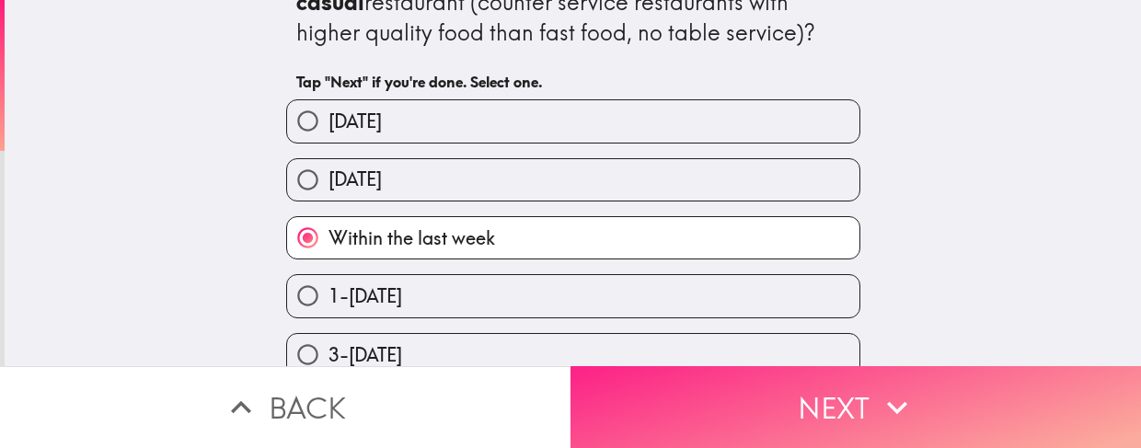
click at [817, 405] on button "Next" at bounding box center [856, 407] width 571 height 82
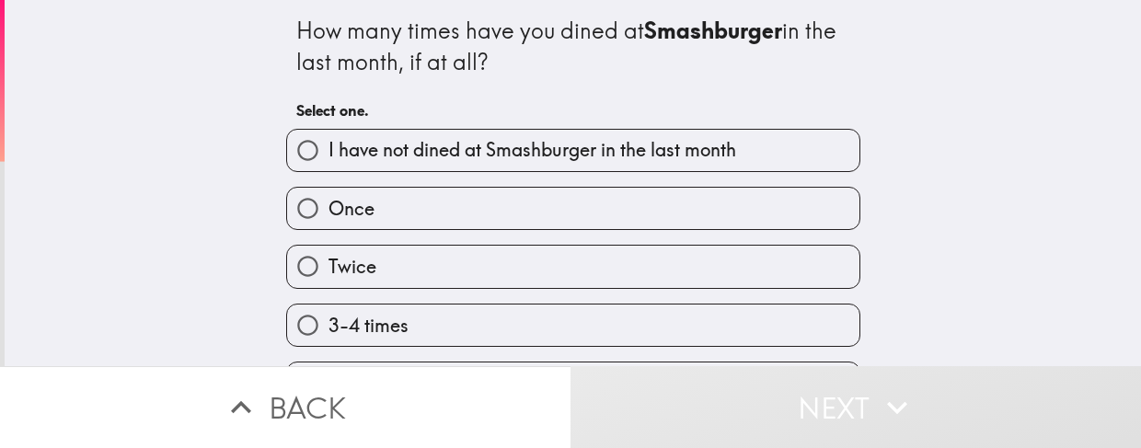
click at [610, 153] on span "I have not dined at Smashburger in the last month" at bounding box center [533, 150] width 408 height 26
click at [329, 153] on input "I have not dined at Smashburger in the last month" at bounding box center [307, 150] width 41 height 41
radio input "true"
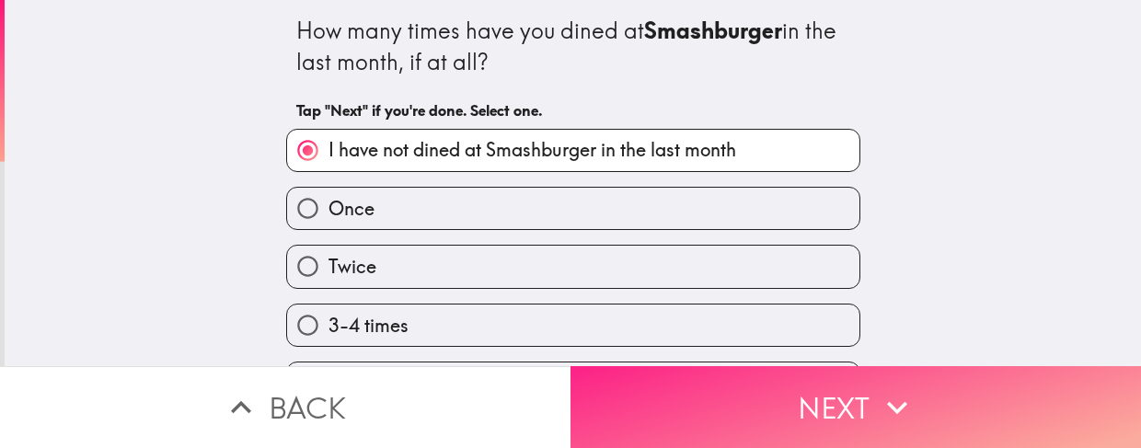
click at [668, 402] on button "Next" at bounding box center [856, 407] width 571 height 82
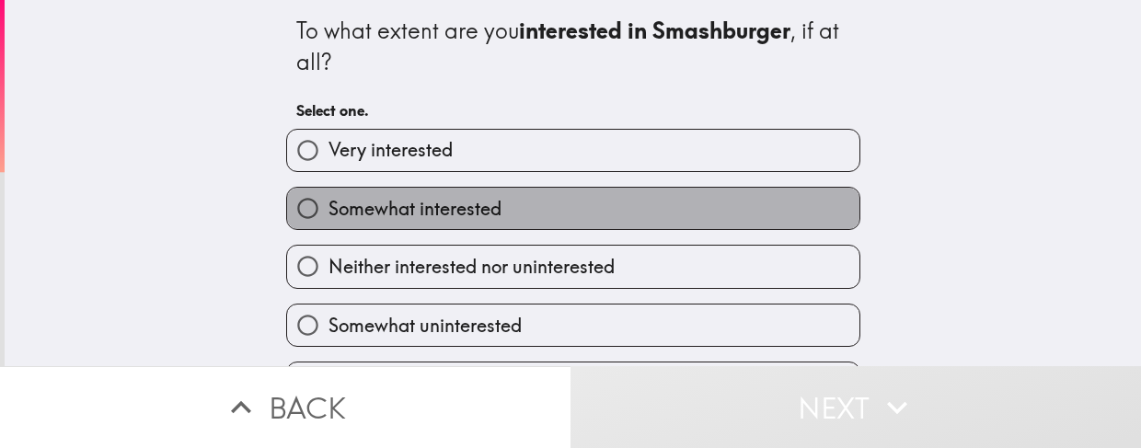
click at [558, 209] on label "Somewhat interested" at bounding box center [573, 208] width 573 height 41
click at [329, 209] on input "Somewhat interested" at bounding box center [307, 208] width 41 height 41
radio input "true"
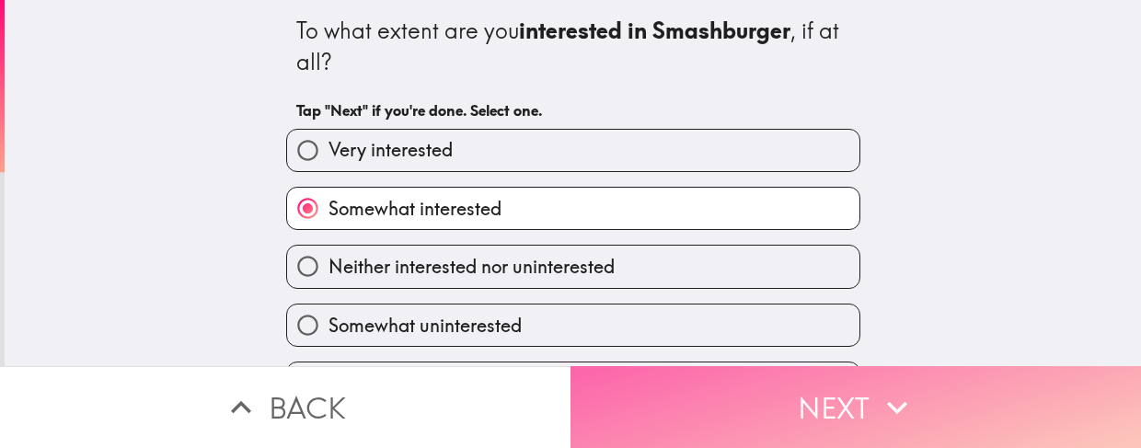
click at [655, 366] on button "Next" at bounding box center [856, 407] width 571 height 82
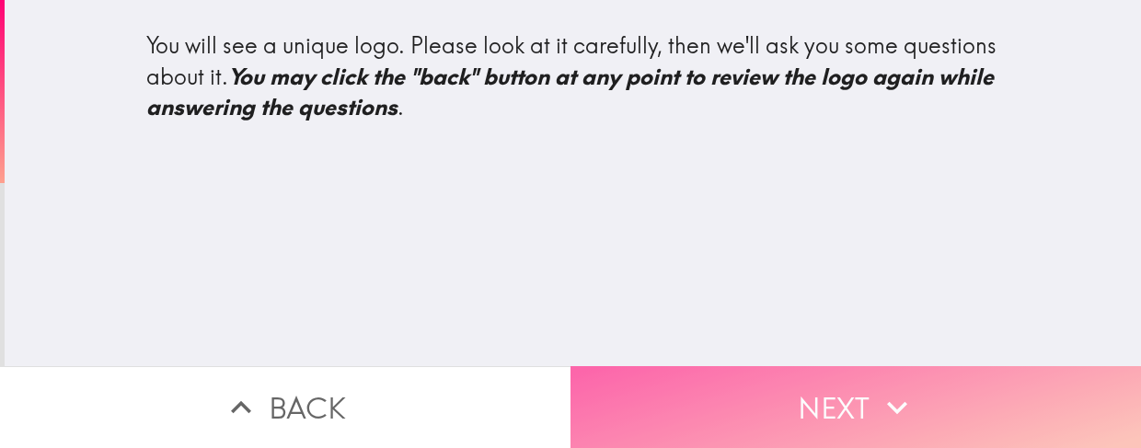
click at [745, 410] on button "Next" at bounding box center [856, 407] width 571 height 82
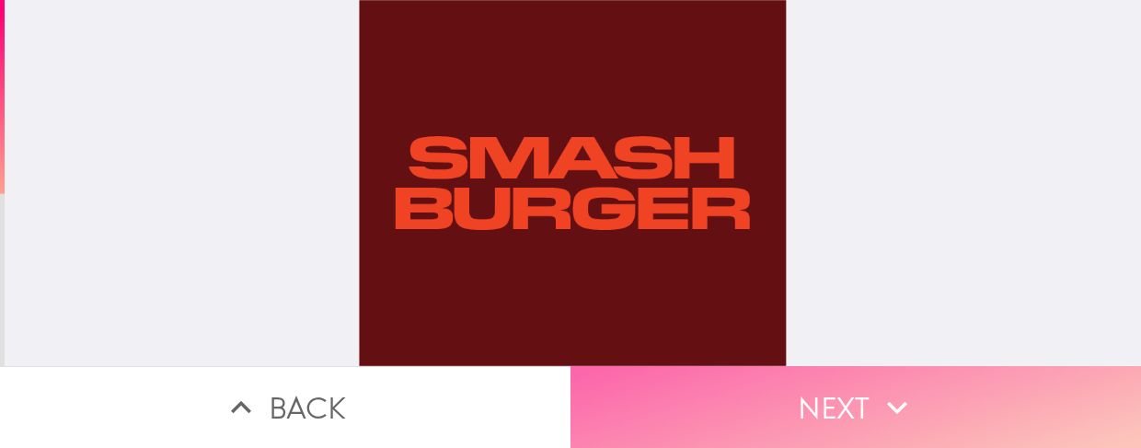
click at [964, 407] on button "Next" at bounding box center [856, 407] width 571 height 82
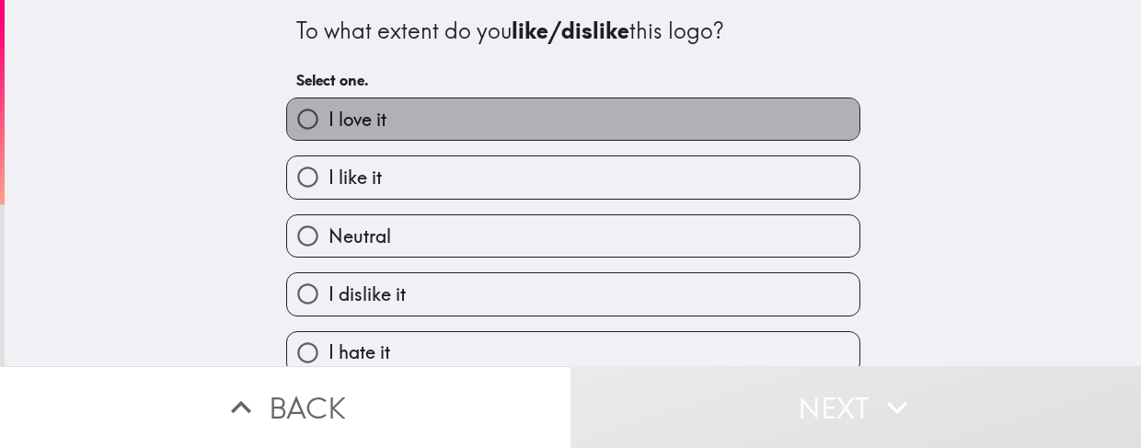
click at [563, 117] on label "I love it" at bounding box center [573, 119] width 573 height 41
click at [329, 117] on input "I love it" at bounding box center [307, 119] width 41 height 41
radio input "true"
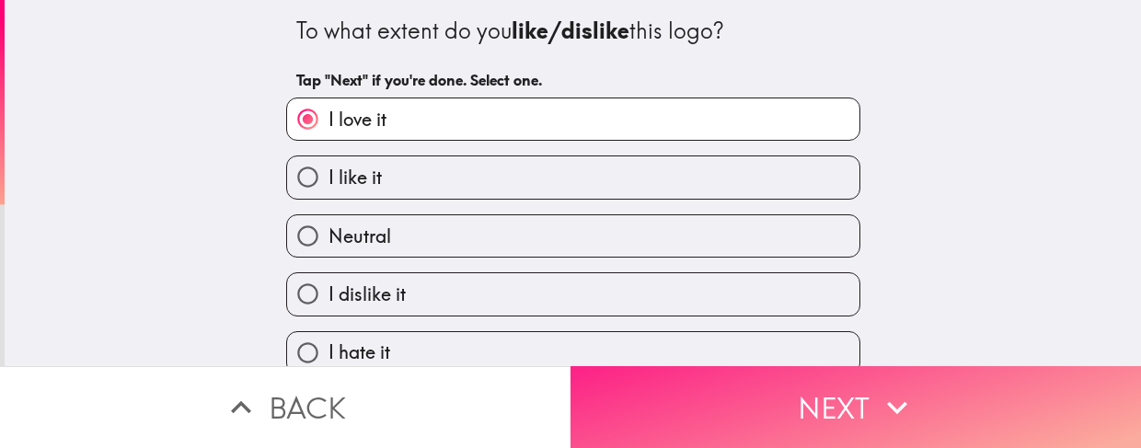
click at [725, 386] on button "Next" at bounding box center [856, 407] width 571 height 82
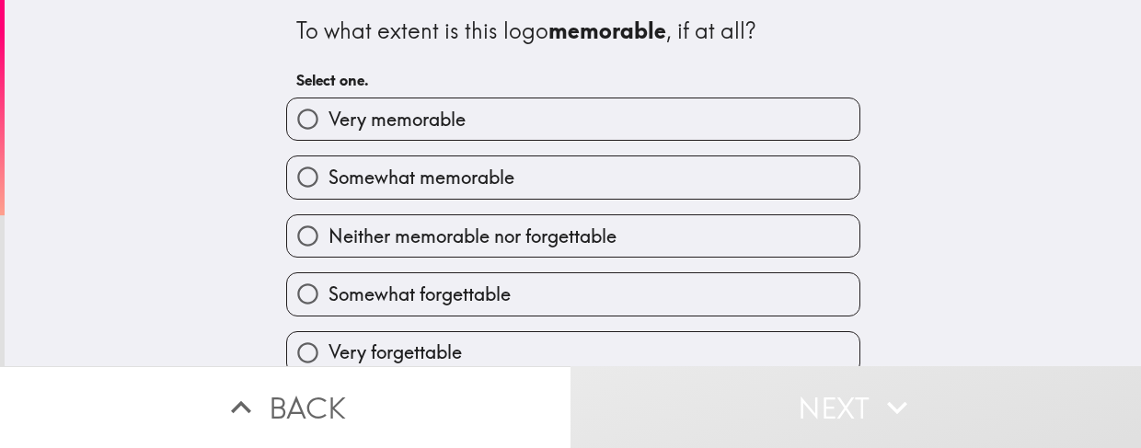
click at [635, 117] on label "Very memorable" at bounding box center [573, 119] width 573 height 41
click at [329, 117] on input "Very memorable" at bounding box center [307, 119] width 41 height 41
radio input "true"
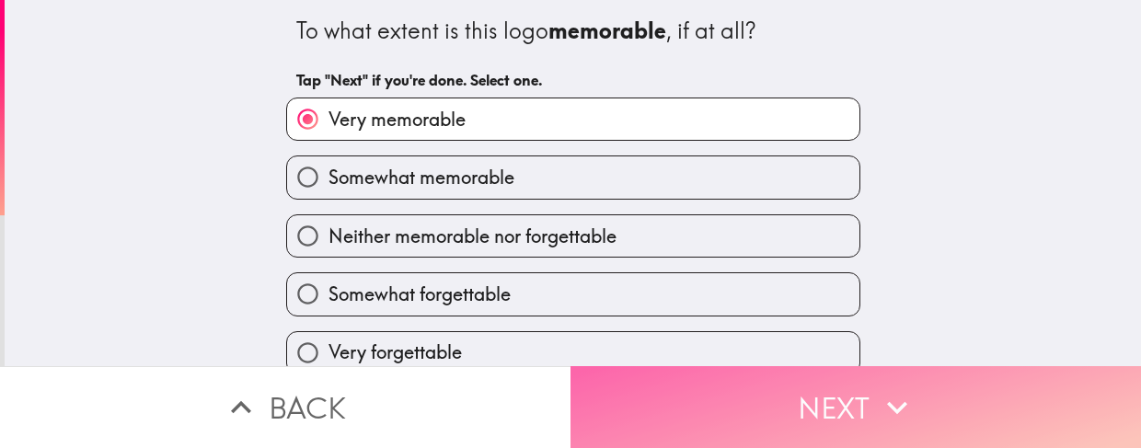
click at [812, 411] on button "Next" at bounding box center [856, 407] width 571 height 82
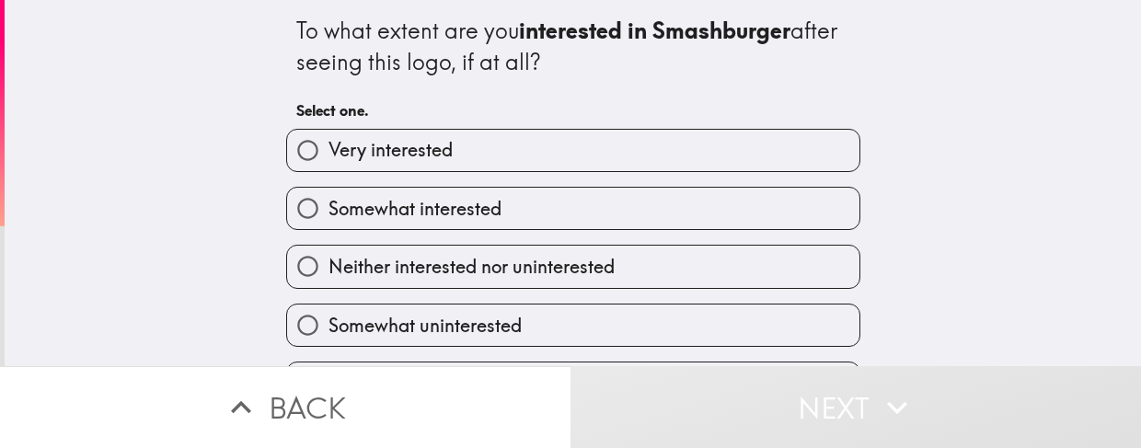
click at [678, 153] on label "Very interested" at bounding box center [573, 150] width 573 height 41
click at [329, 153] on input "Very interested" at bounding box center [307, 150] width 41 height 41
radio input "true"
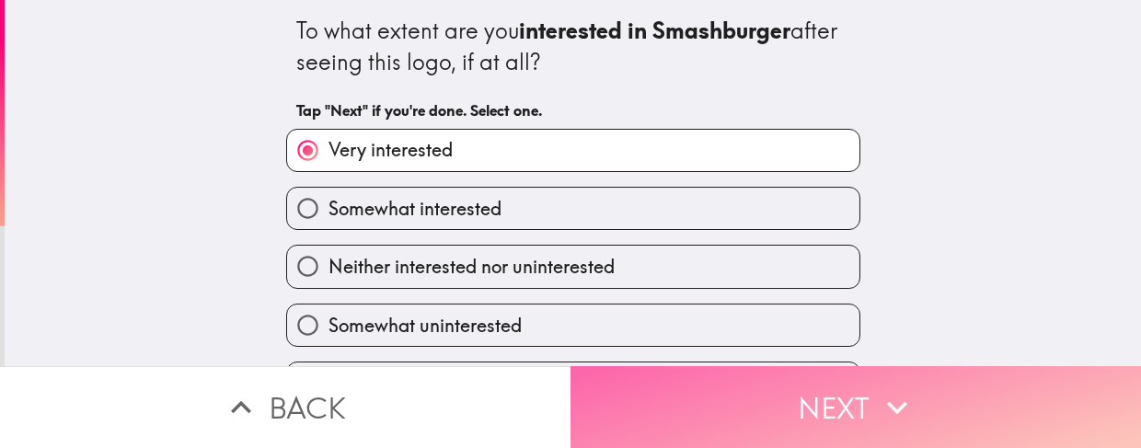
click at [791, 392] on button "Next" at bounding box center [856, 407] width 571 height 82
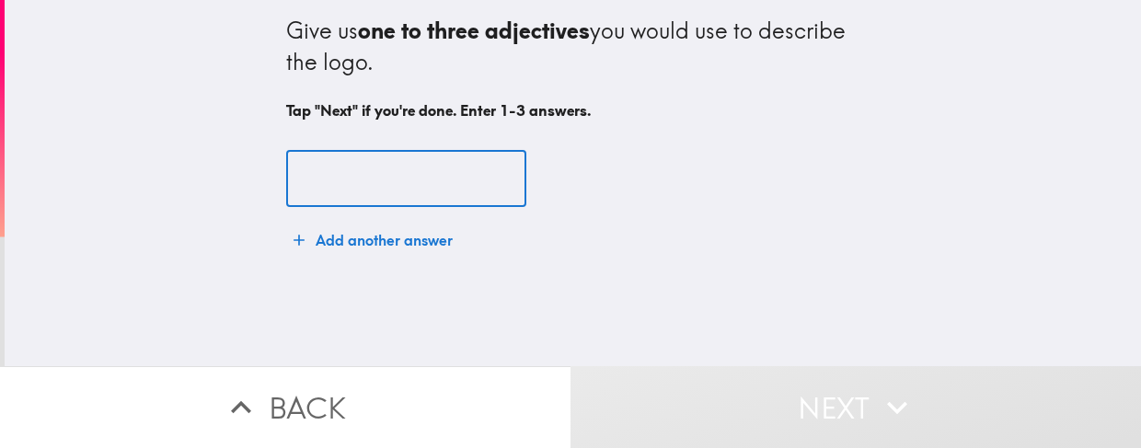
click at [454, 172] on input "text" at bounding box center [406, 179] width 240 height 57
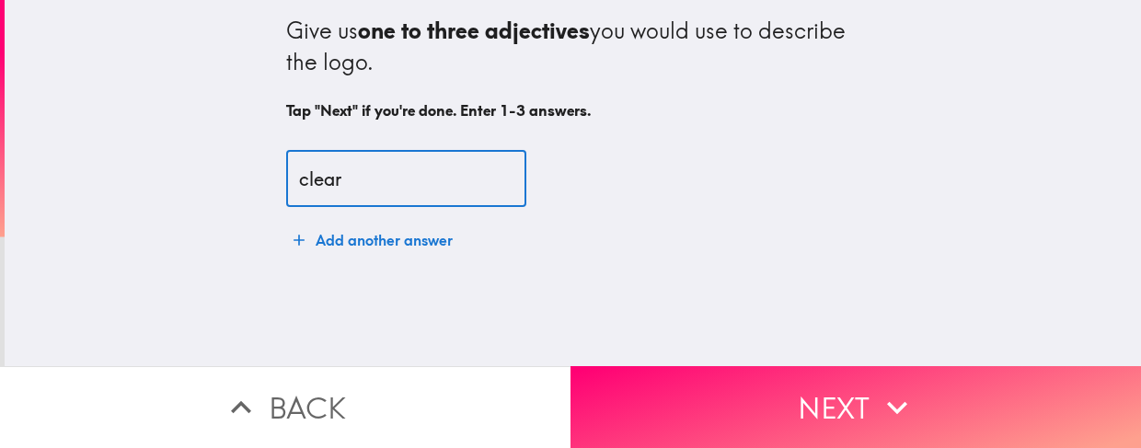
type input "clear"
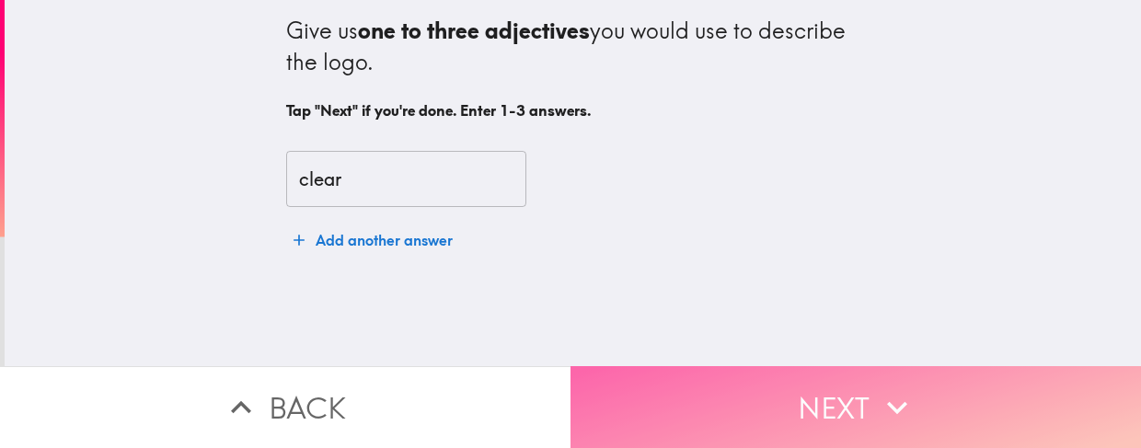
click at [928, 395] on button "Next" at bounding box center [856, 407] width 571 height 82
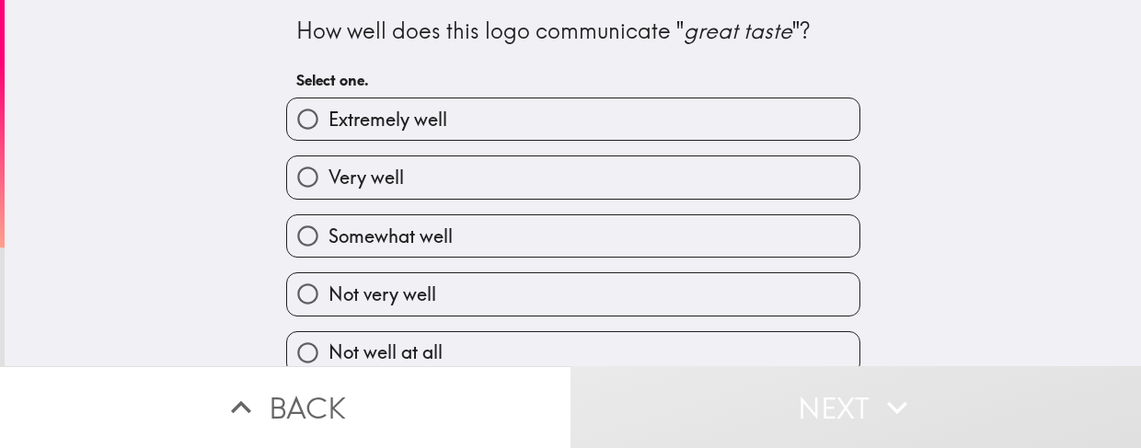
click at [649, 110] on label "Extremely well" at bounding box center [573, 119] width 573 height 41
click at [329, 110] on input "Extremely well" at bounding box center [307, 119] width 41 height 41
radio input "true"
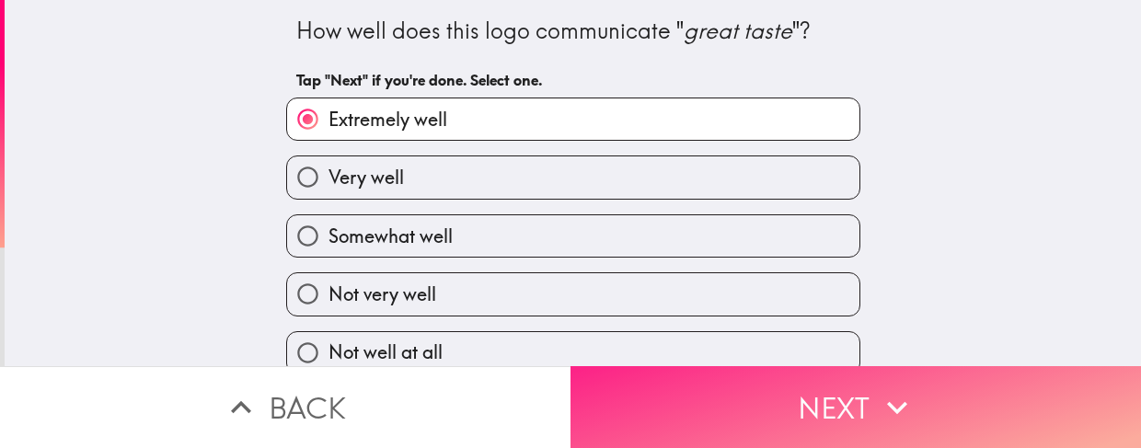
click at [725, 375] on button "Next" at bounding box center [856, 407] width 571 height 82
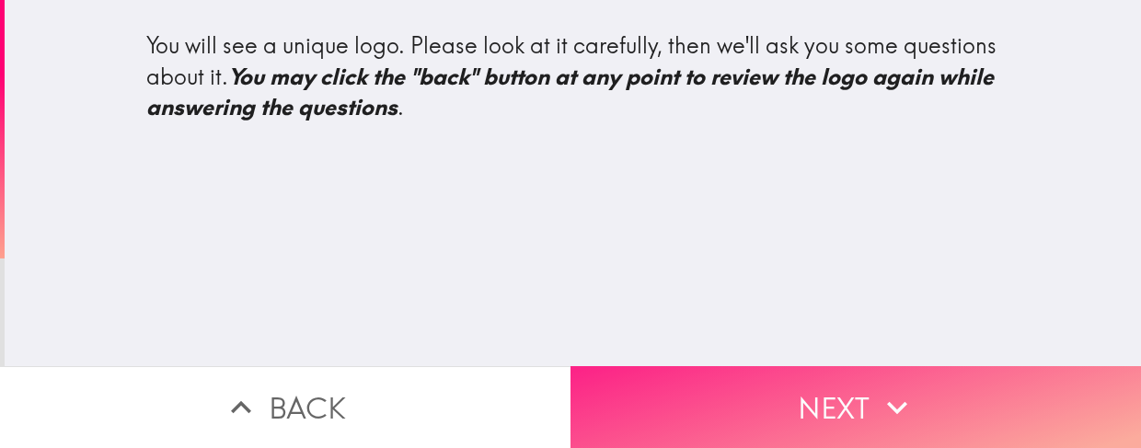
click at [622, 407] on button "Next" at bounding box center [856, 407] width 571 height 82
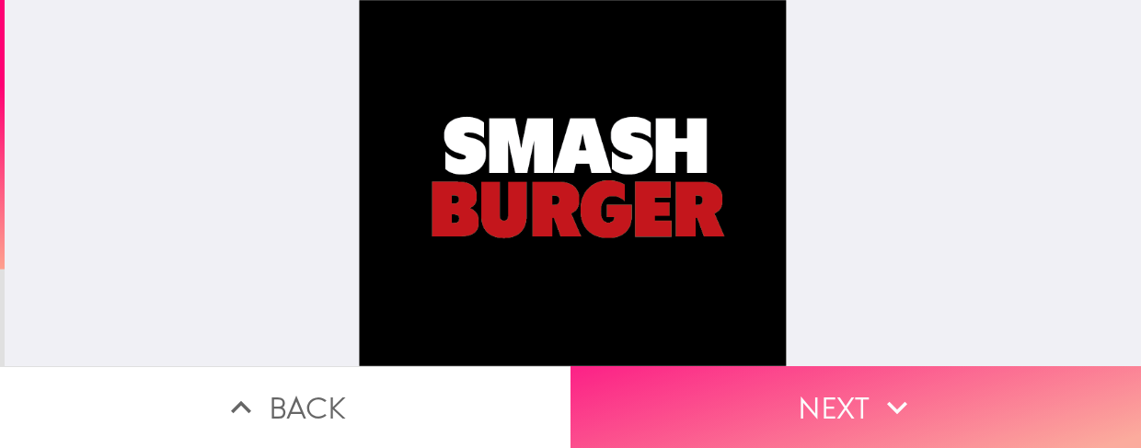
click at [622, 407] on button "Next" at bounding box center [856, 407] width 571 height 82
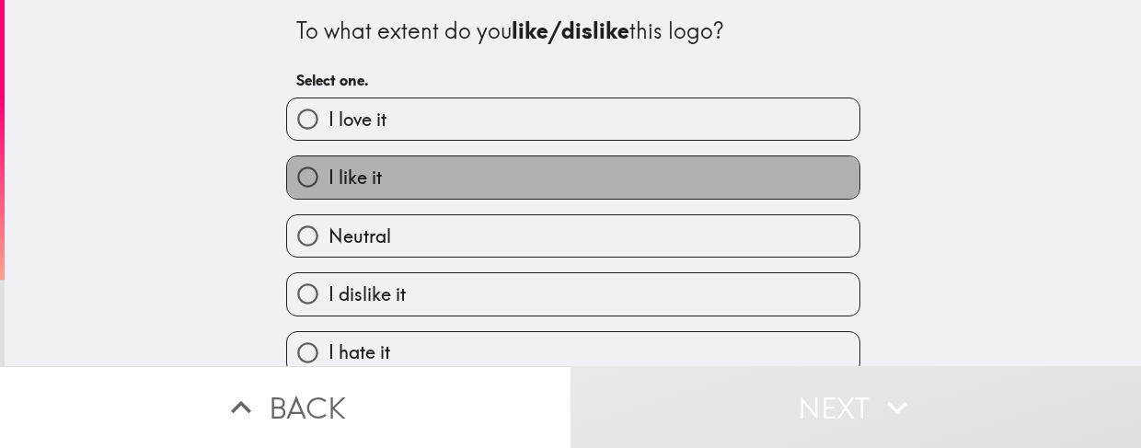
click at [522, 188] on label "I like it" at bounding box center [573, 176] width 573 height 41
click at [329, 188] on input "I like it" at bounding box center [307, 176] width 41 height 41
radio input "true"
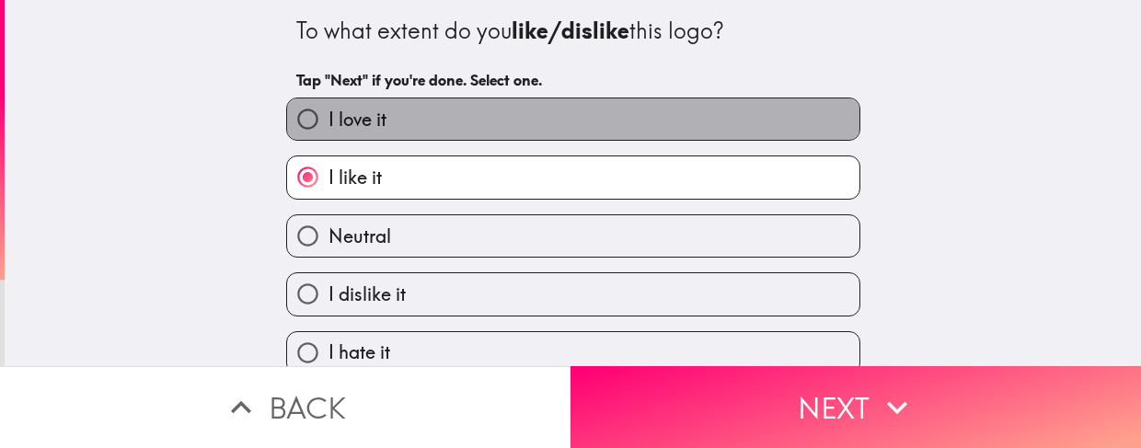
click at [539, 117] on label "I love it" at bounding box center [573, 119] width 573 height 41
click at [329, 117] on input "I love it" at bounding box center [307, 119] width 41 height 41
radio input "true"
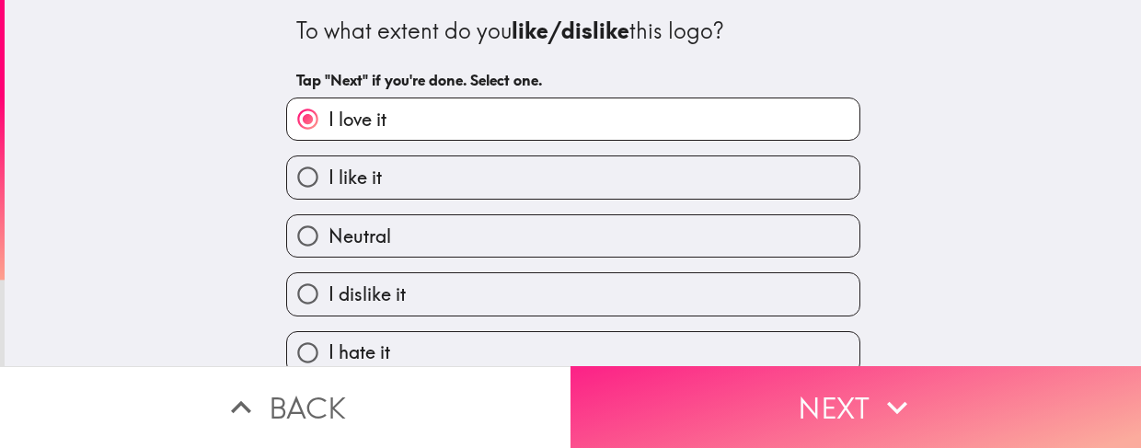
click at [659, 413] on button "Next" at bounding box center [856, 407] width 571 height 82
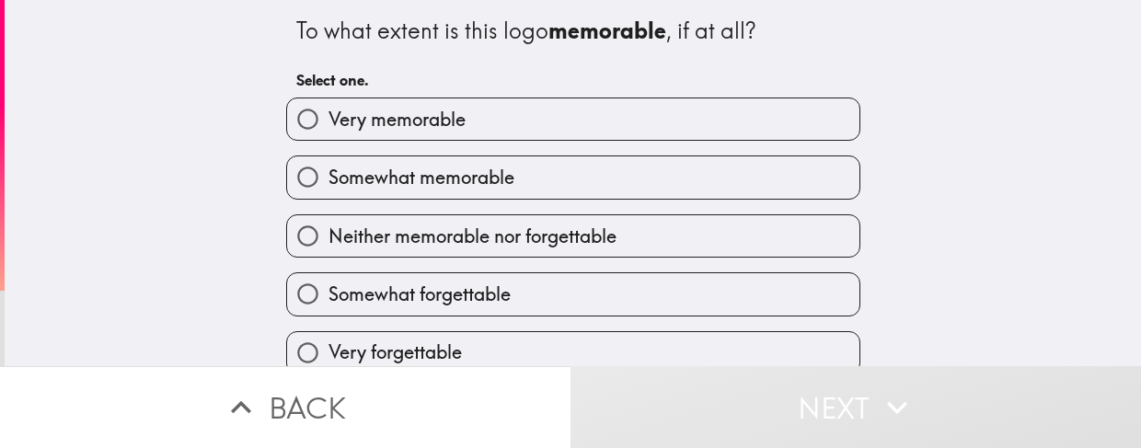
click at [685, 126] on label "Very memorable" at bounding box center [573, 119] width 573 height 41
click at [329, 126] on input "Very memorable" at bounding box center [307, 119] width 41 height 41
radio input "true"
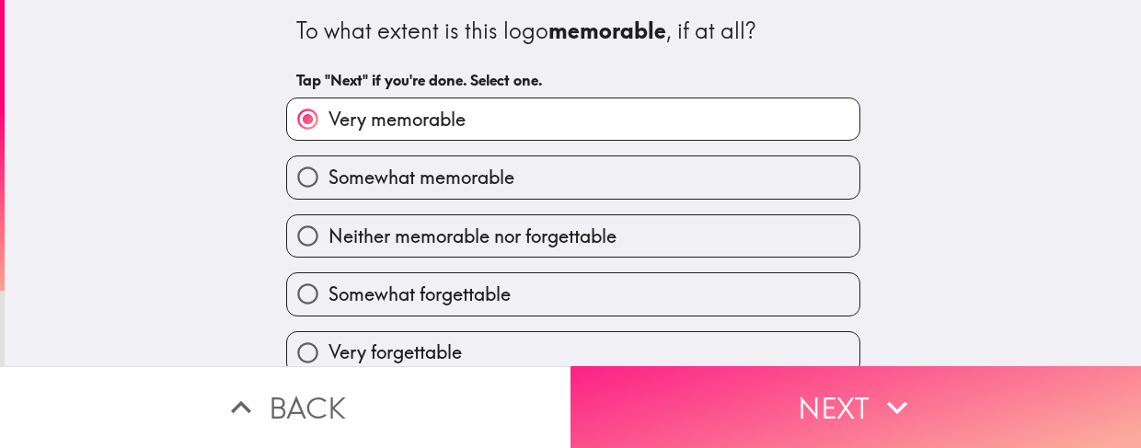
click at [715, 381] on button "Next" at bounding box center [856, 407] width 571 height 82
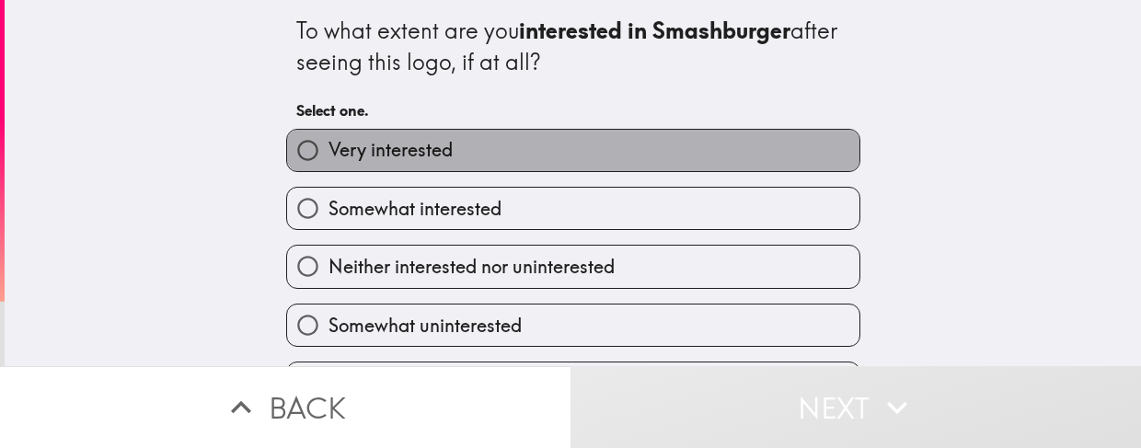
click at [726, 145] on label "Very interested" at bounding box center [573, 150] width 573 height 41
click at [329, 145] on input "Very interested" at bounding box center [307, 150] width 41 height 41
radio input "true"
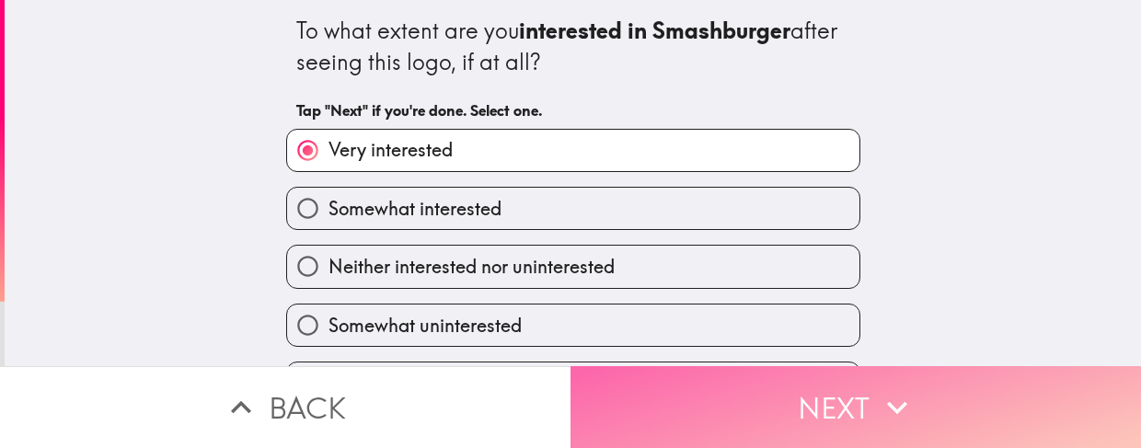
click at [741, 400] on button "Next" at bounding box center [856, 407] width 571 height 82
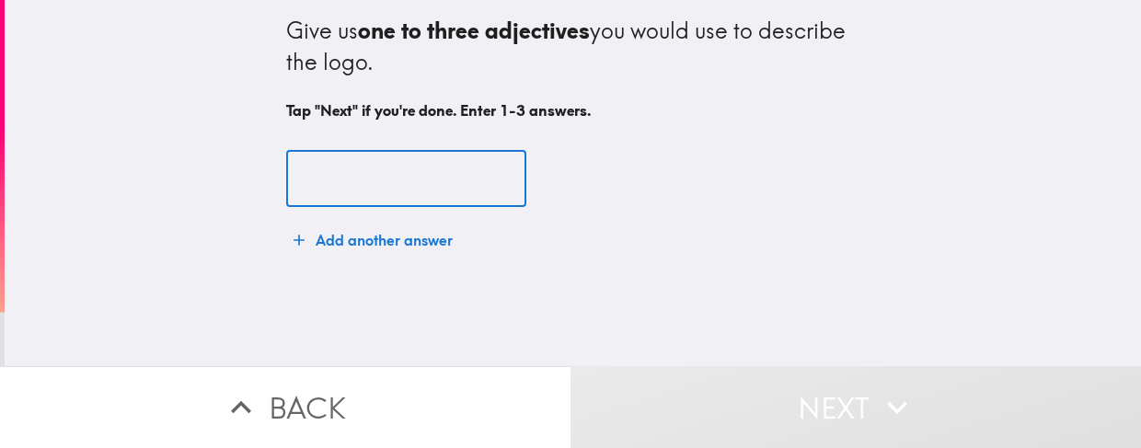
click at [381, 166] on input "text" at bounding box center [406, 179] width 240 height 57
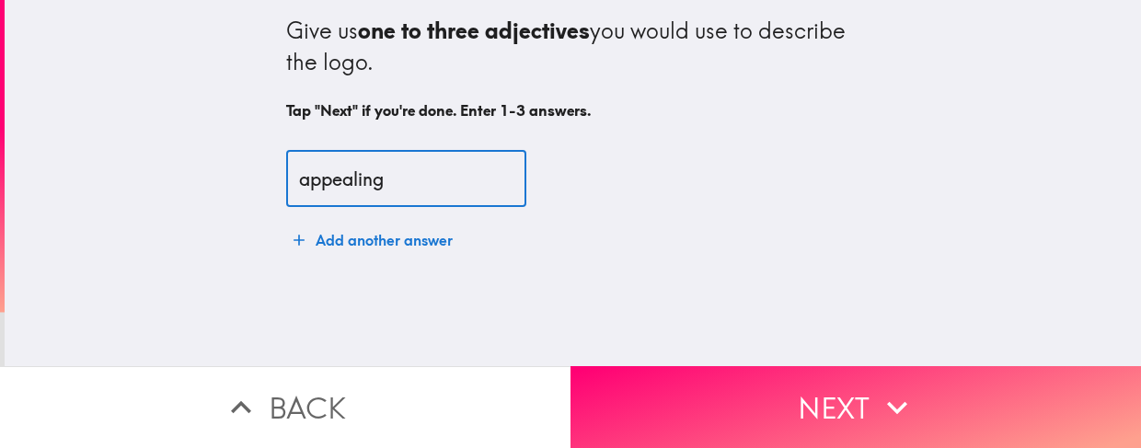
type input "appealing"
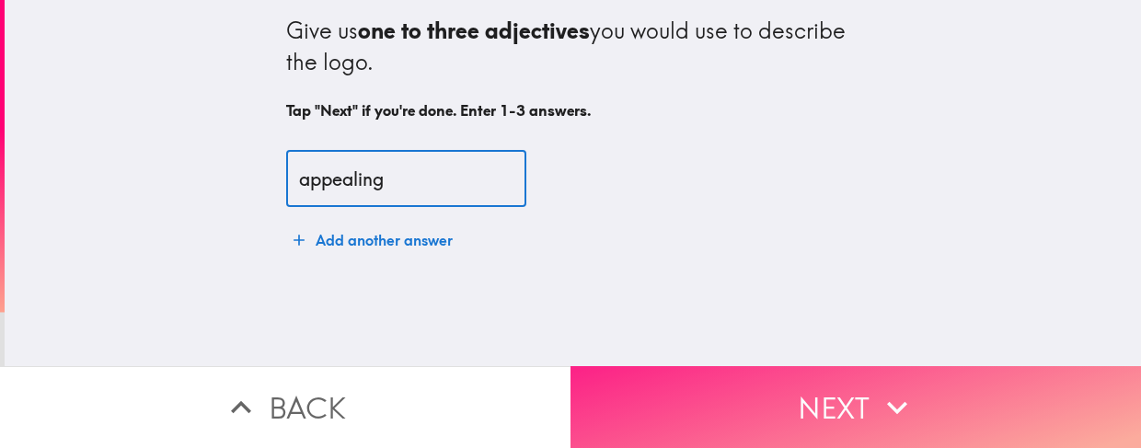
click at [919, 413] on button "Next" at bounding box center [856, 407] width 571 height 82
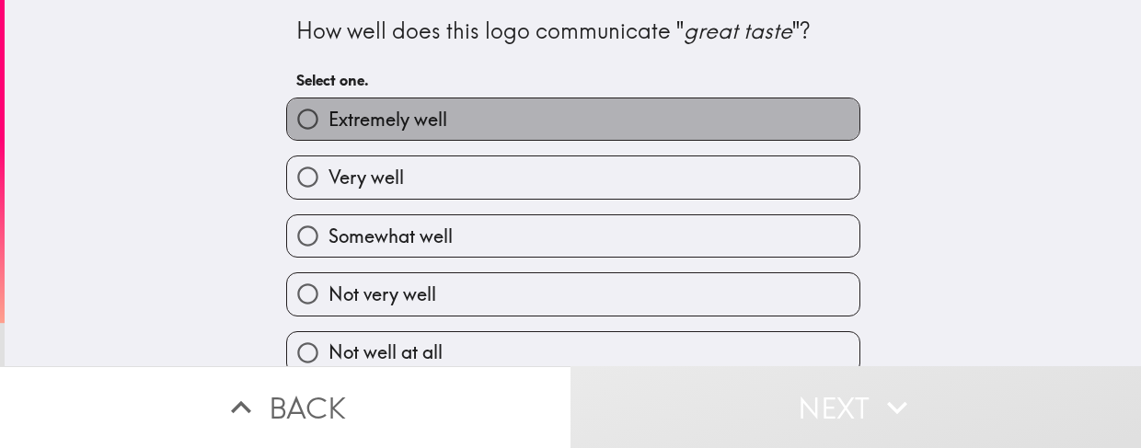
click at [604, 120] on label "Extremely well" at bounding box center [573, 119] width 573 height 41
click at [329, 120] on input "Extremely well" at bounding box center [307, 119] width 41 height 41
radio input "true"
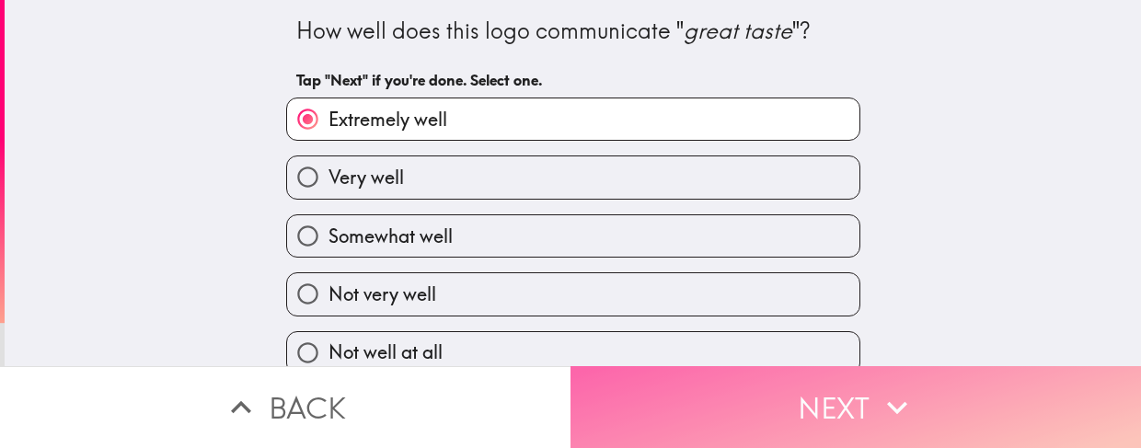
click at [772, 366] on button "Next" at bounding box center [856, 407] width 571 height 82
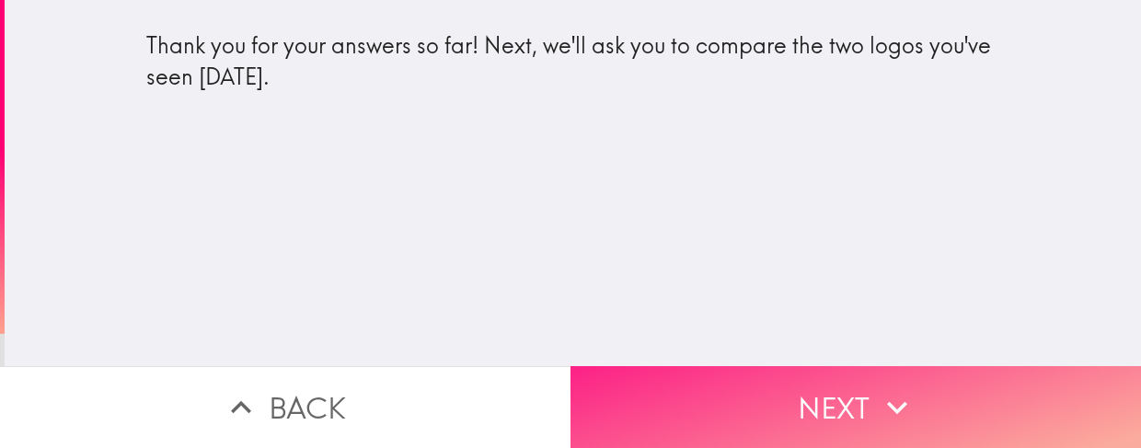
click at [863, 399] on button "Next" at bounding box center [856, 407] width 571 height 82
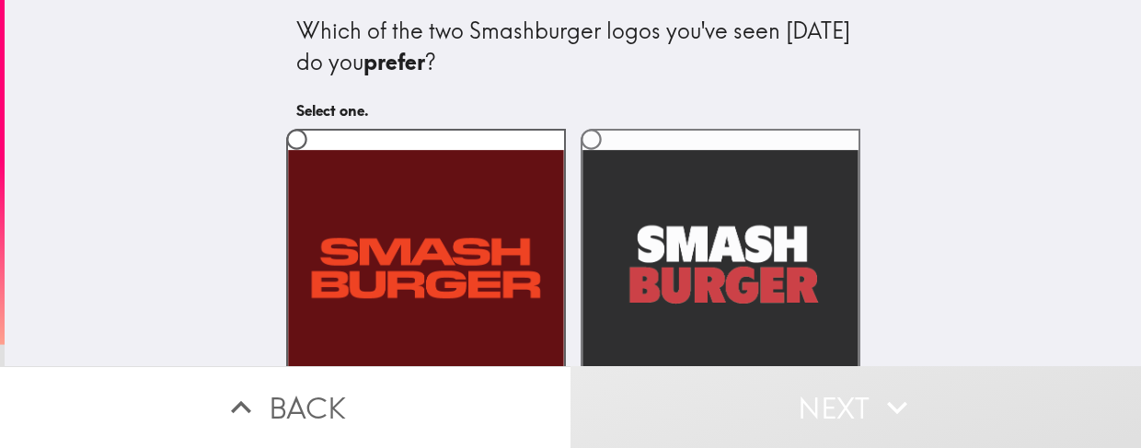
click at [646, 231] on label at bounding box center [721, 269] width 280 height 280
click at [612, 160] on input "radio" at bounding box center [591, 139] width 41 height 41
radio input "true"
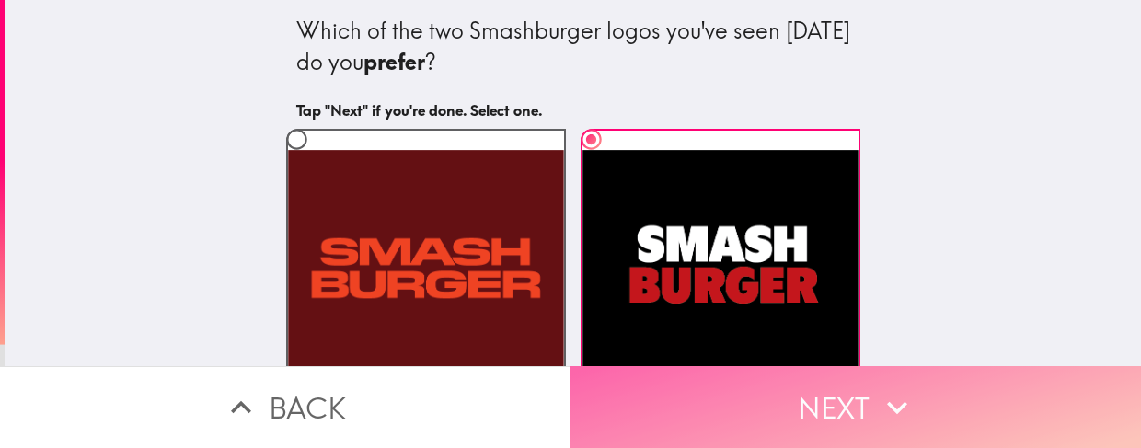
click at [689, 366] on button "Next" at bounding box center [856, 407] width 571 height 82
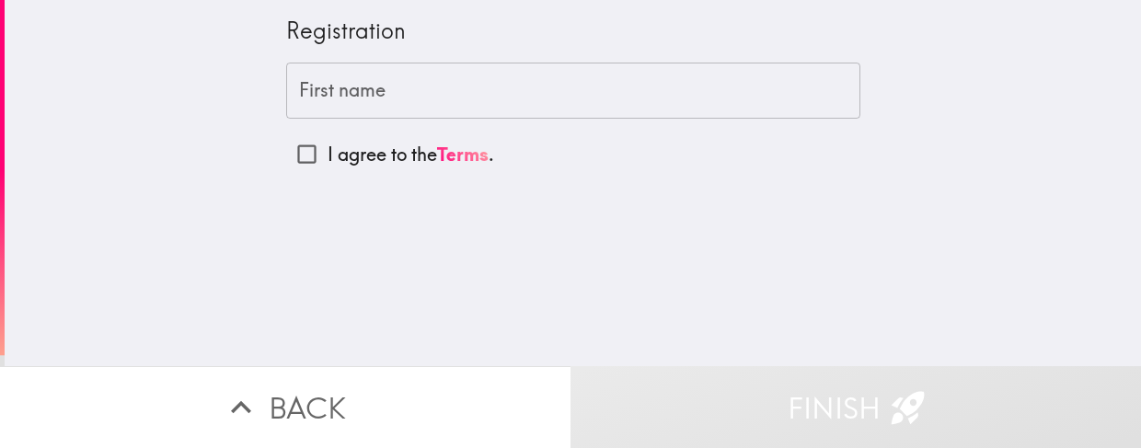
click at [510, 88] on input "First name" at bounding box center [573, 91] width 574 height 57
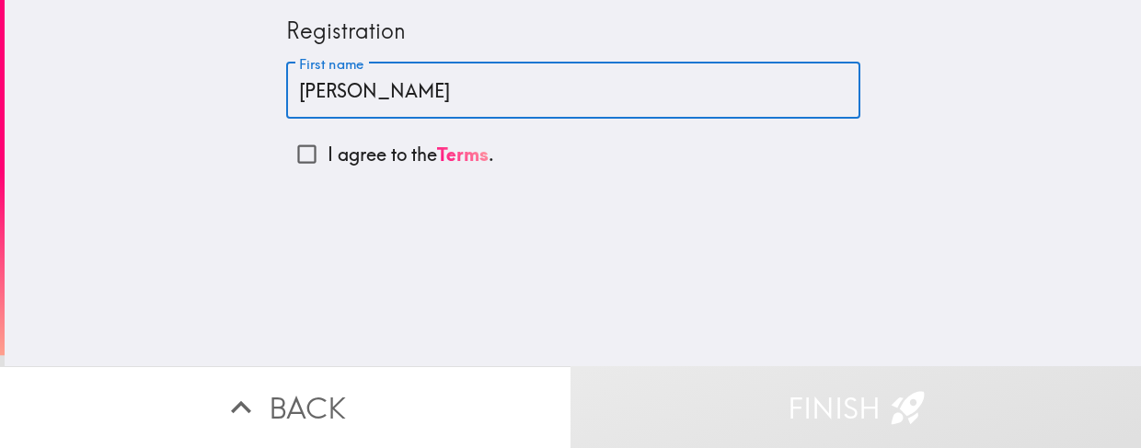
type input "[PERSON_NAME]"
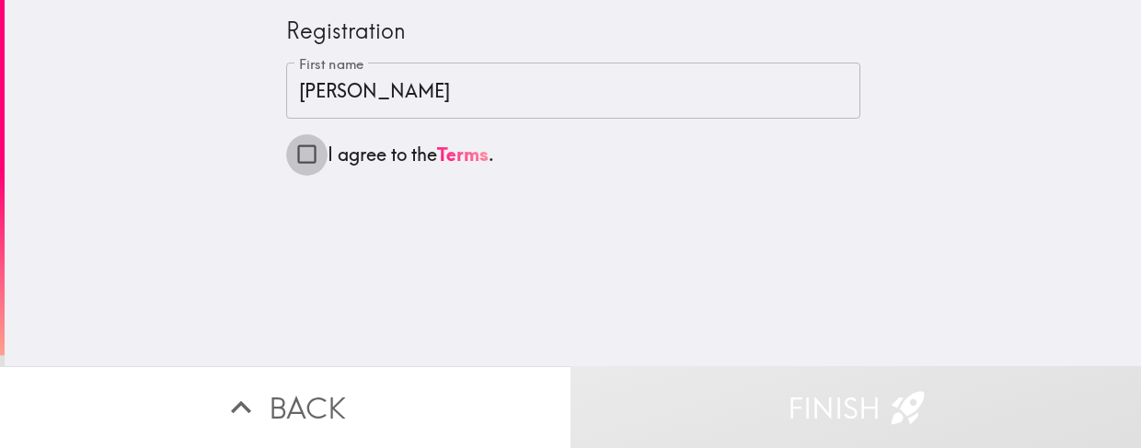
click at [301, 157] on input "I agree to the Terms ." at bounding box center [306, 153] width 41 height 41
checkbox input "true"
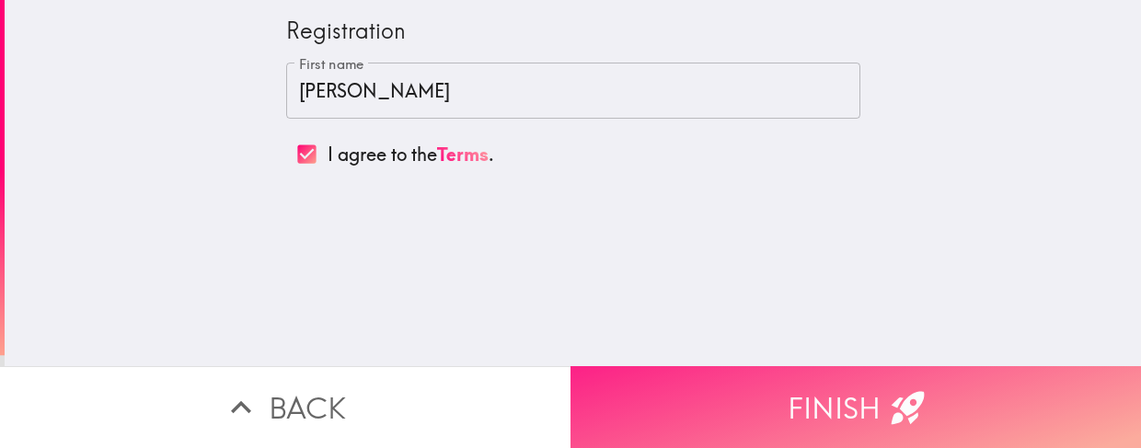
drag, startPoint x: 1021, startPoint y: 328, endPoint x: 840, endPoint y: 408, distance: 197.4
click at [840, 408] on div "Registration First name [PERSON_NAME] First name I agree to the Terms . Back Fi…" at bounding box center [570, 224] width 1141 height 448
click at [840, 408] on button "Finish" at bounding box center [856, 407] width 571 height 82
